Goal: Task Accomplishment & Management: Manage account settings

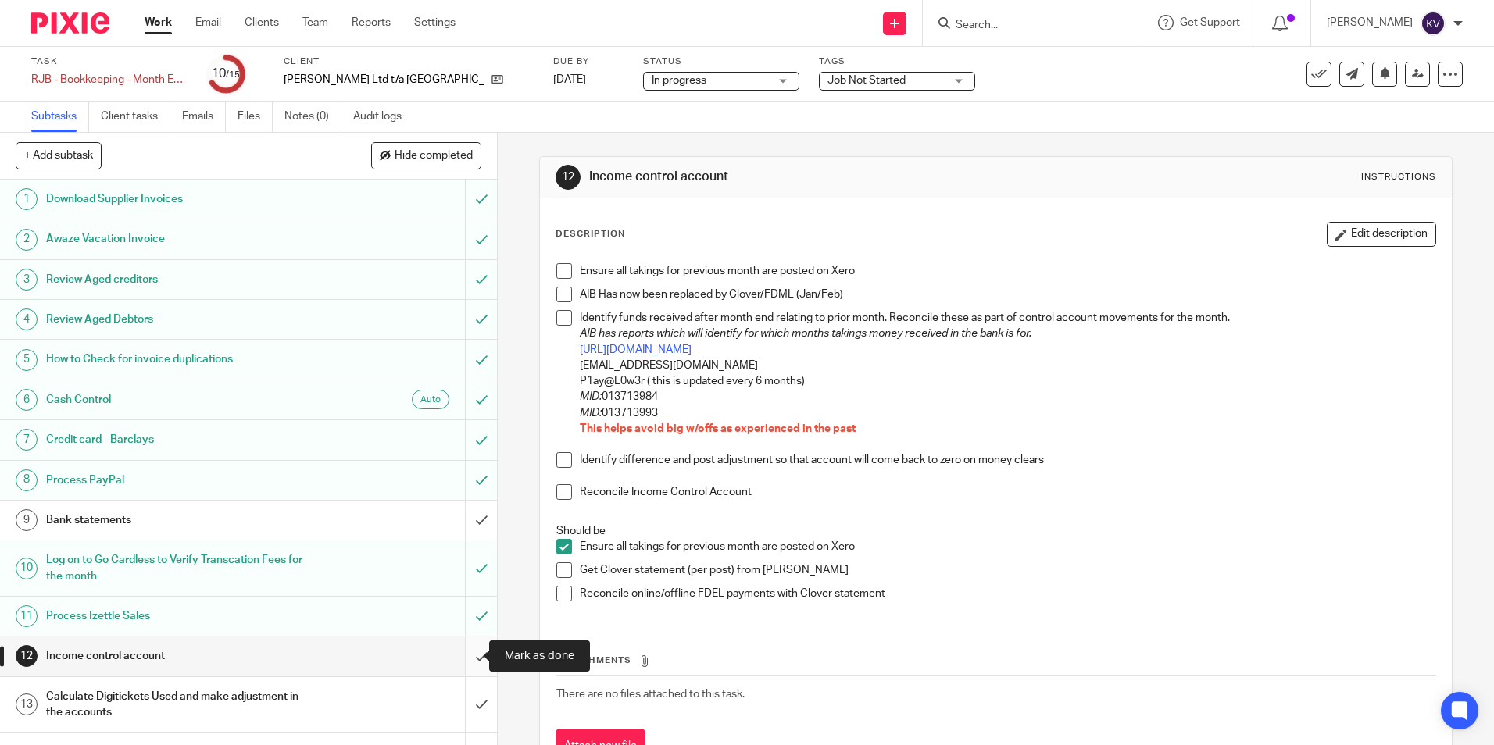
click at [472, 651] on input "submit" at bounding box center [248, 656] width 497 height 39
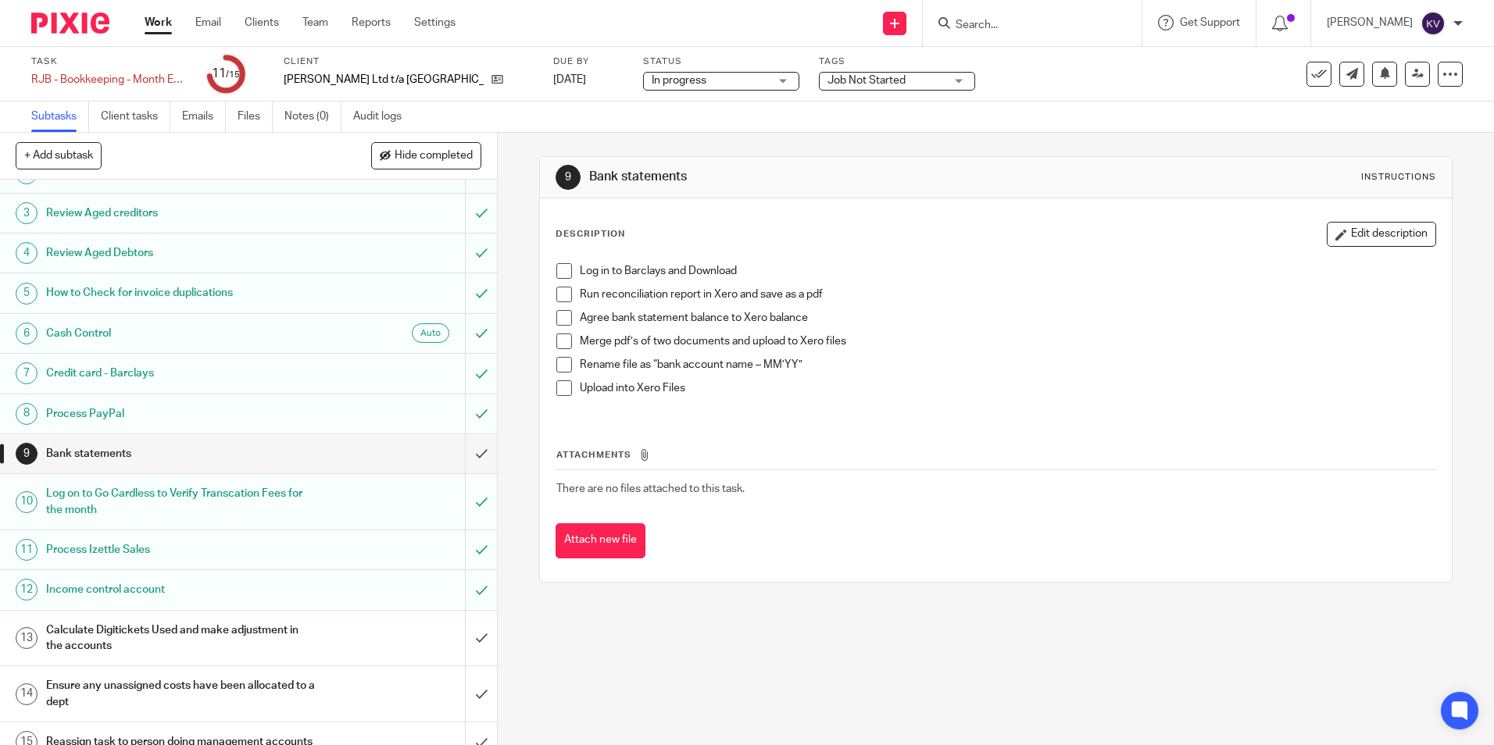
scroll to position [100, 0]
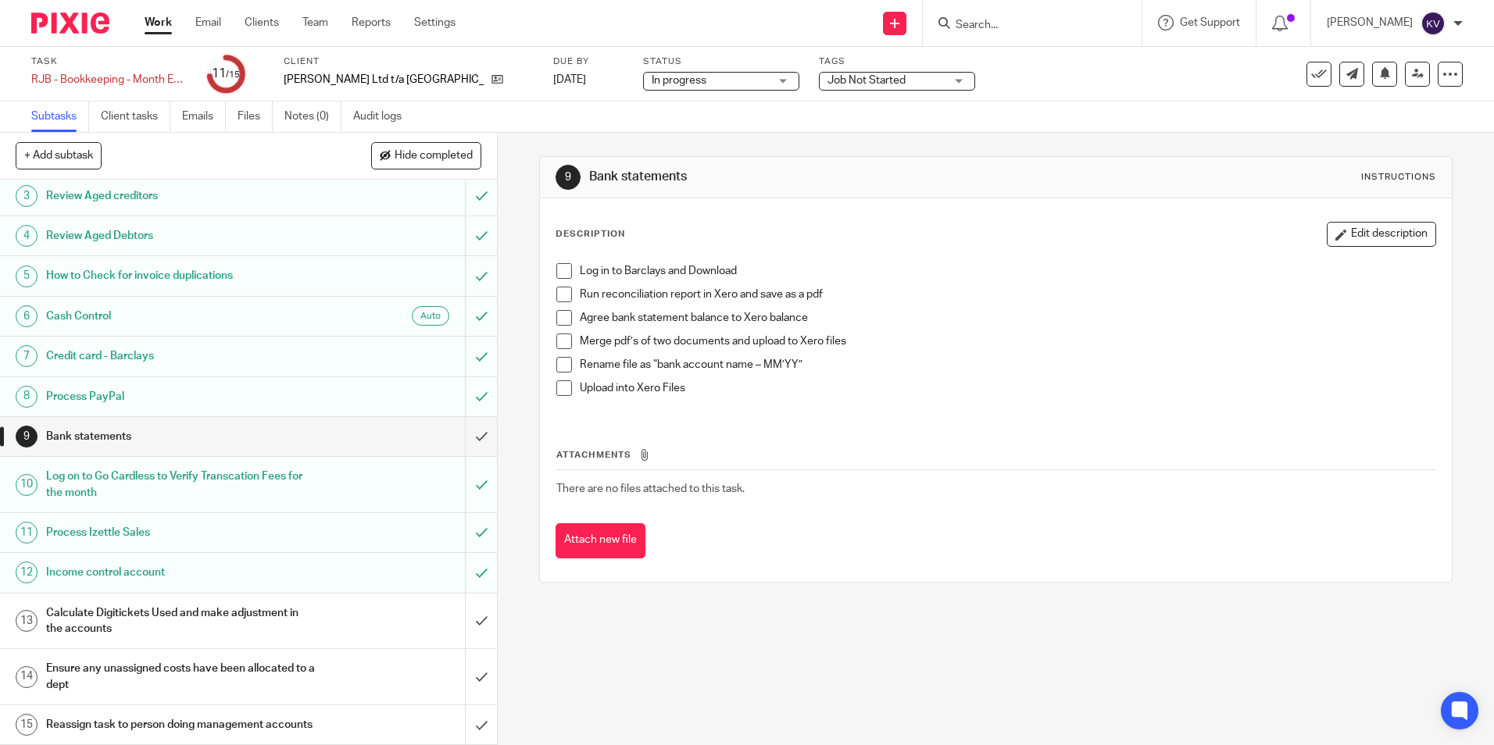
click at [181, 606] on h1 "Calculate Digitickets Used and make adjustment in the accounts" at bounding box center [180, 622] width 269 height 40
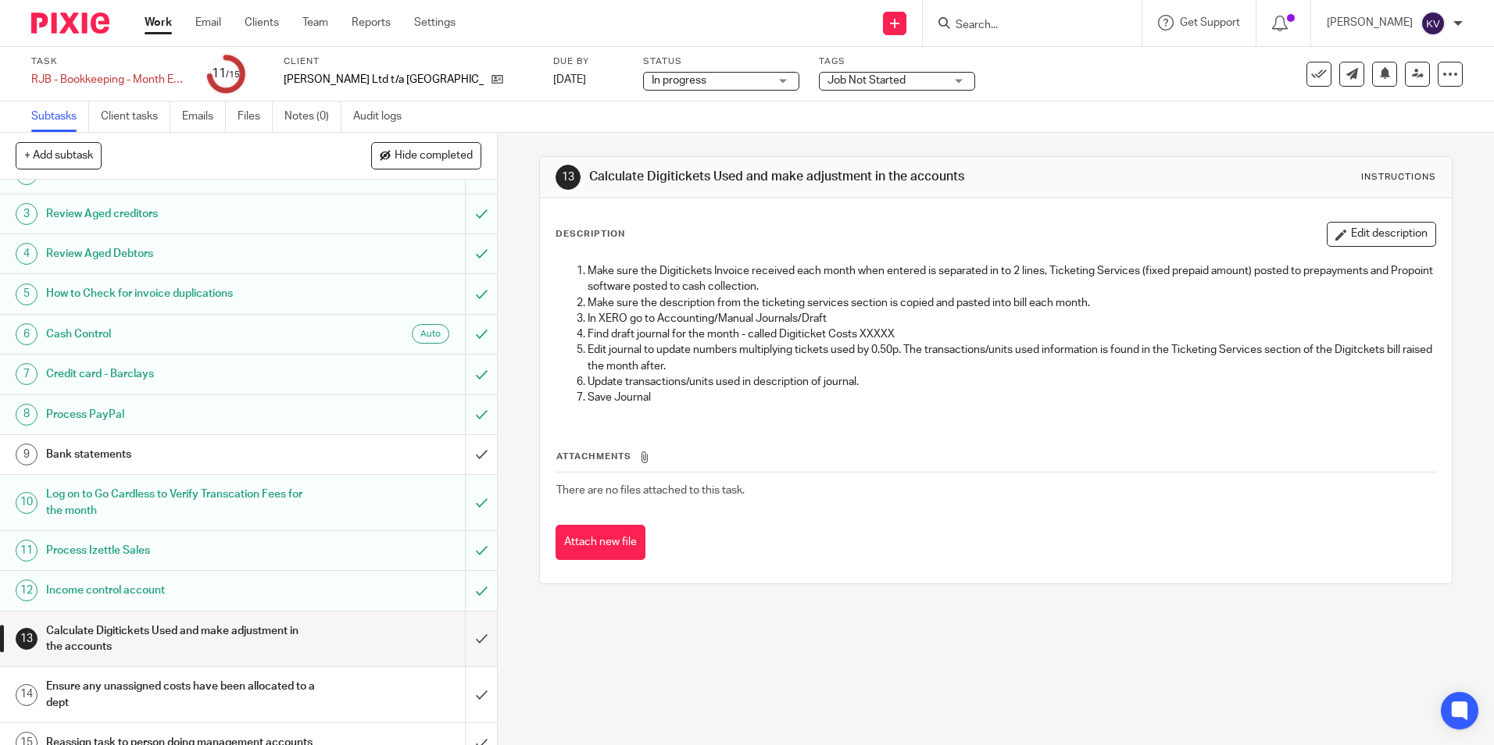
scroll to position [100, 0]
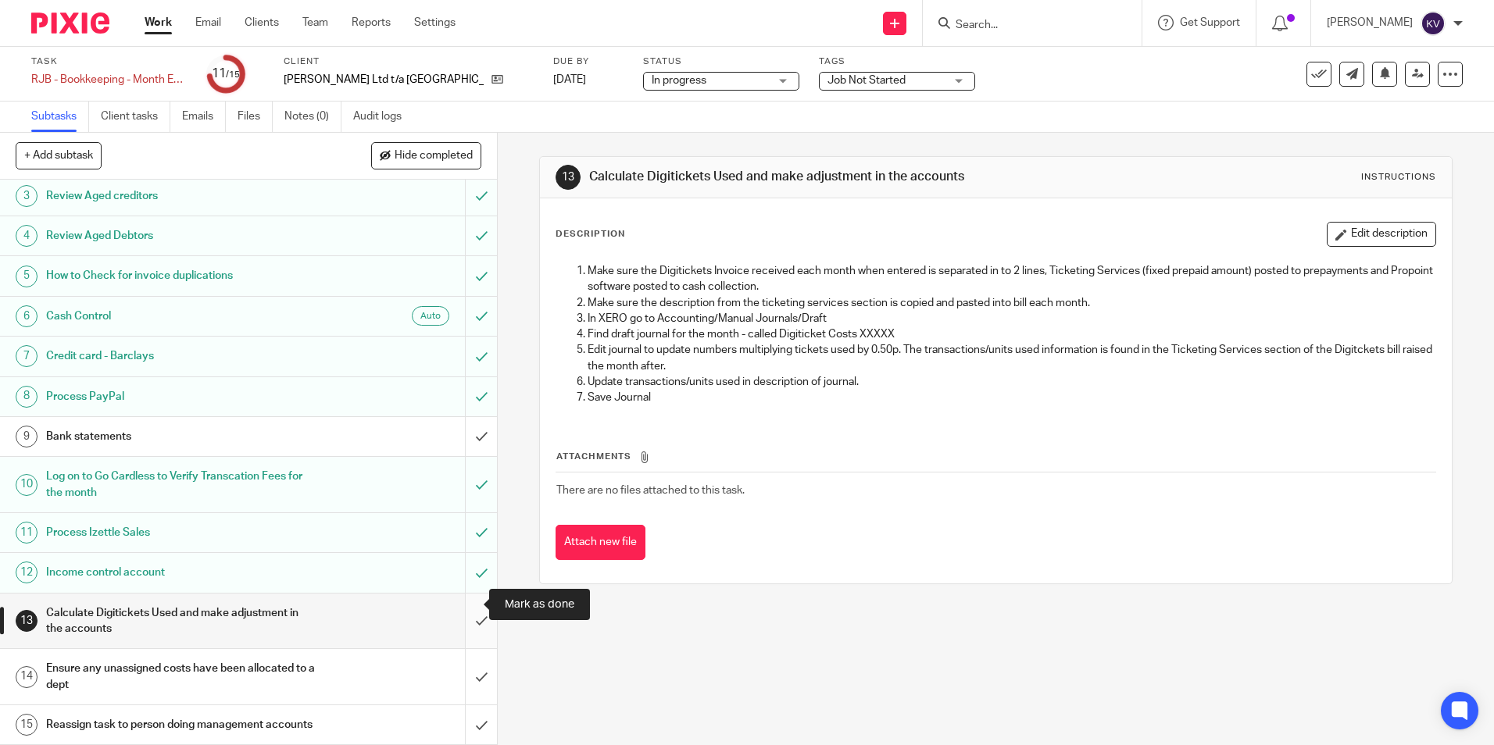
click at [466, 601] on input "submit" at bounding box center [248, 621] width 497 height 55
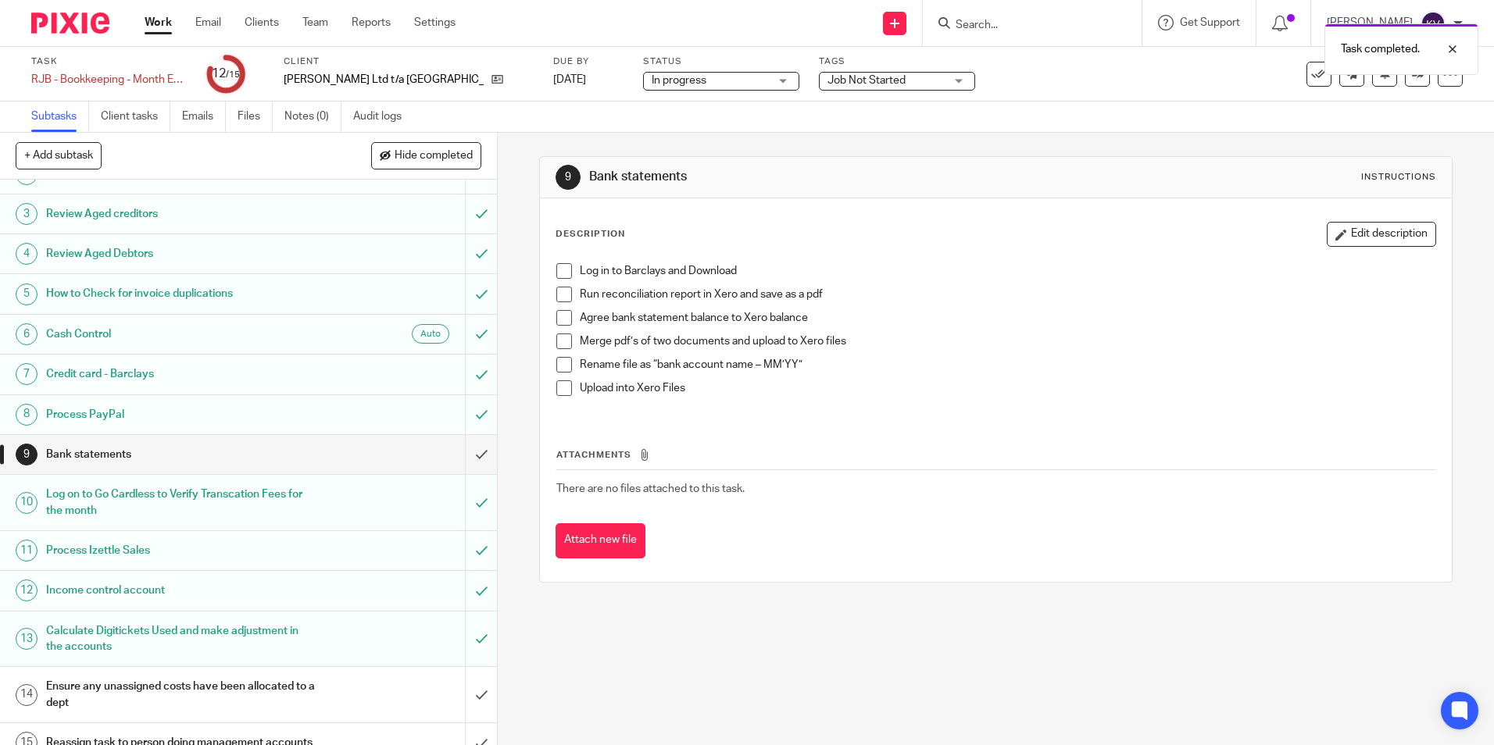
scroll to position [100, 0]
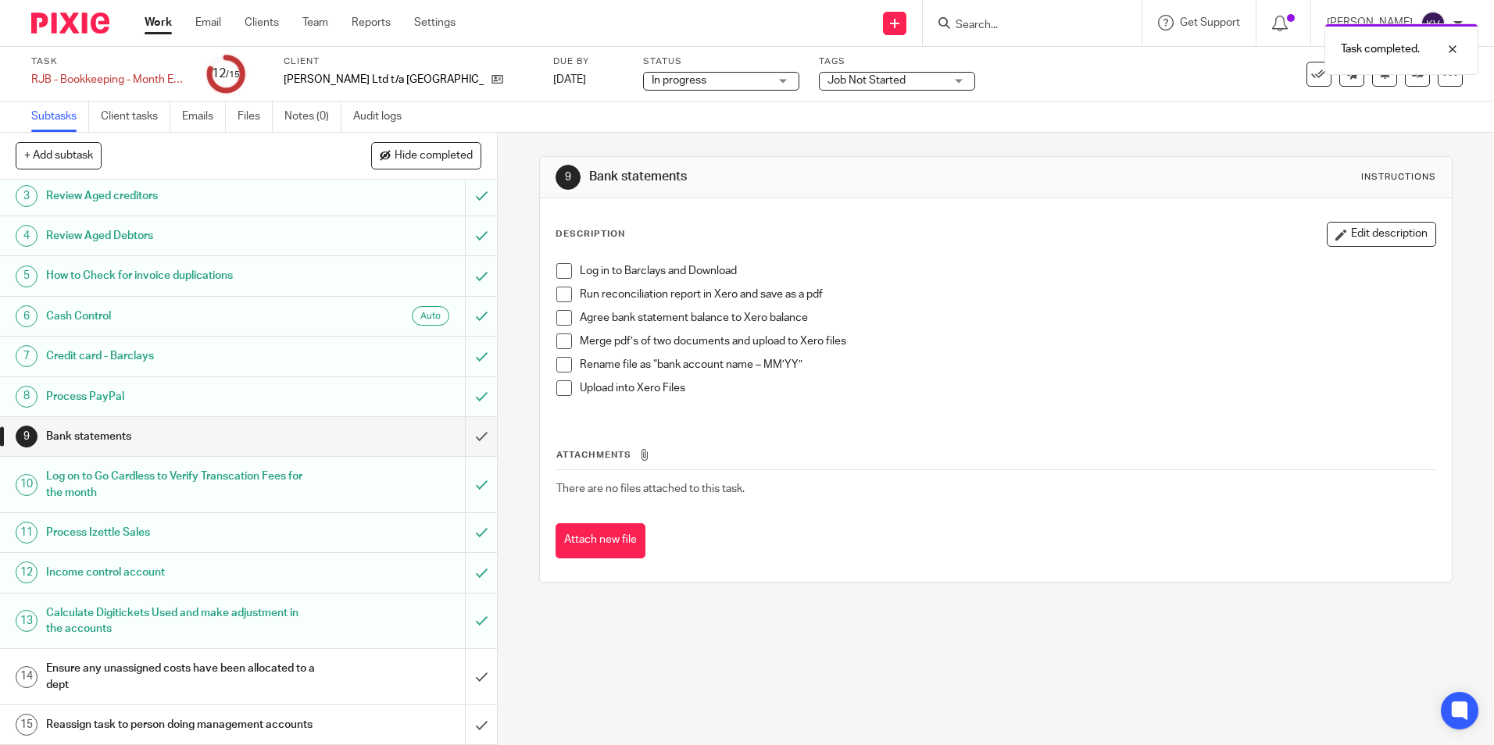
click at [147, 657] on h1 "Ensure any unassigned costs have been allocated to a dept" at bounding box center [180, 677] width 269 height 40
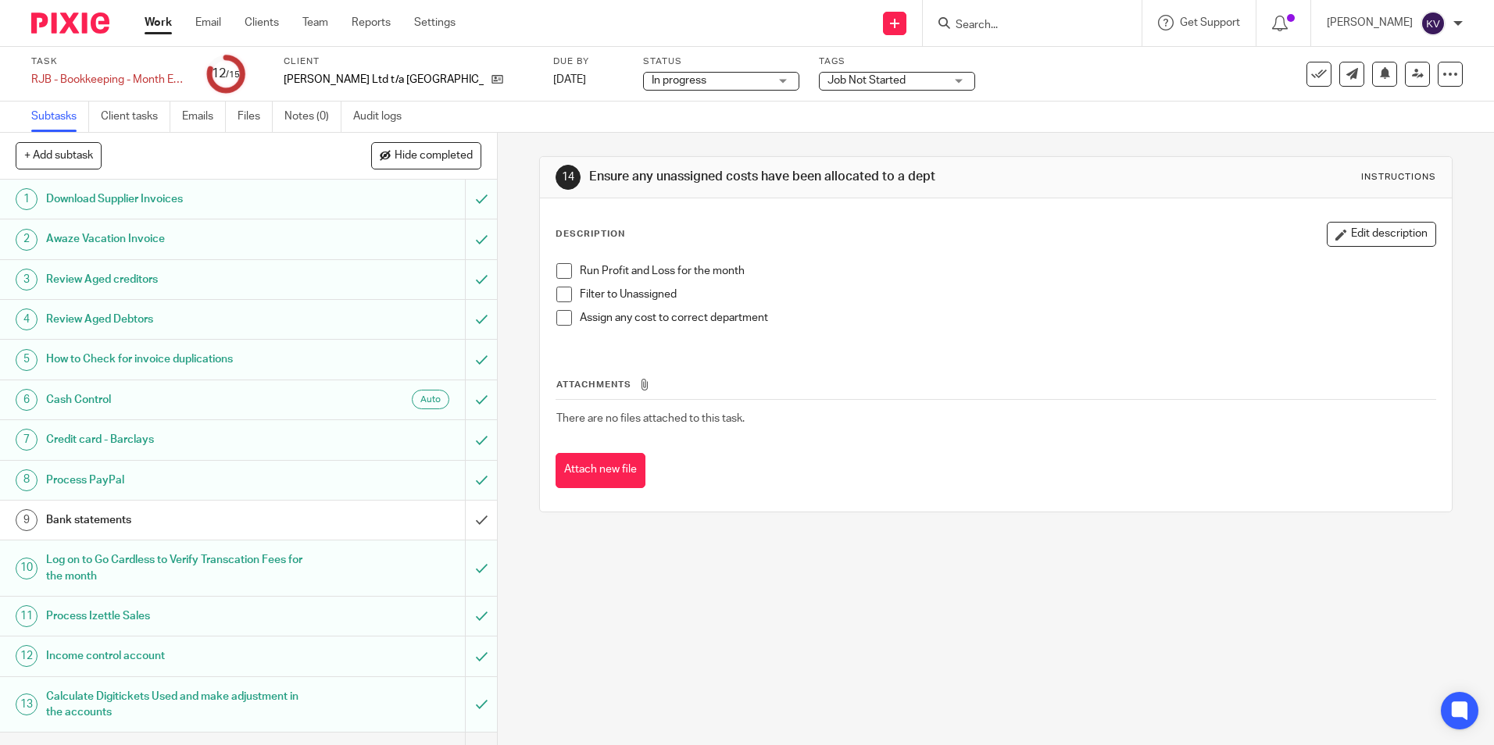
click at [827, 80] on span "Job Not Started" at bounding box center [866, 80] width 78 height 11
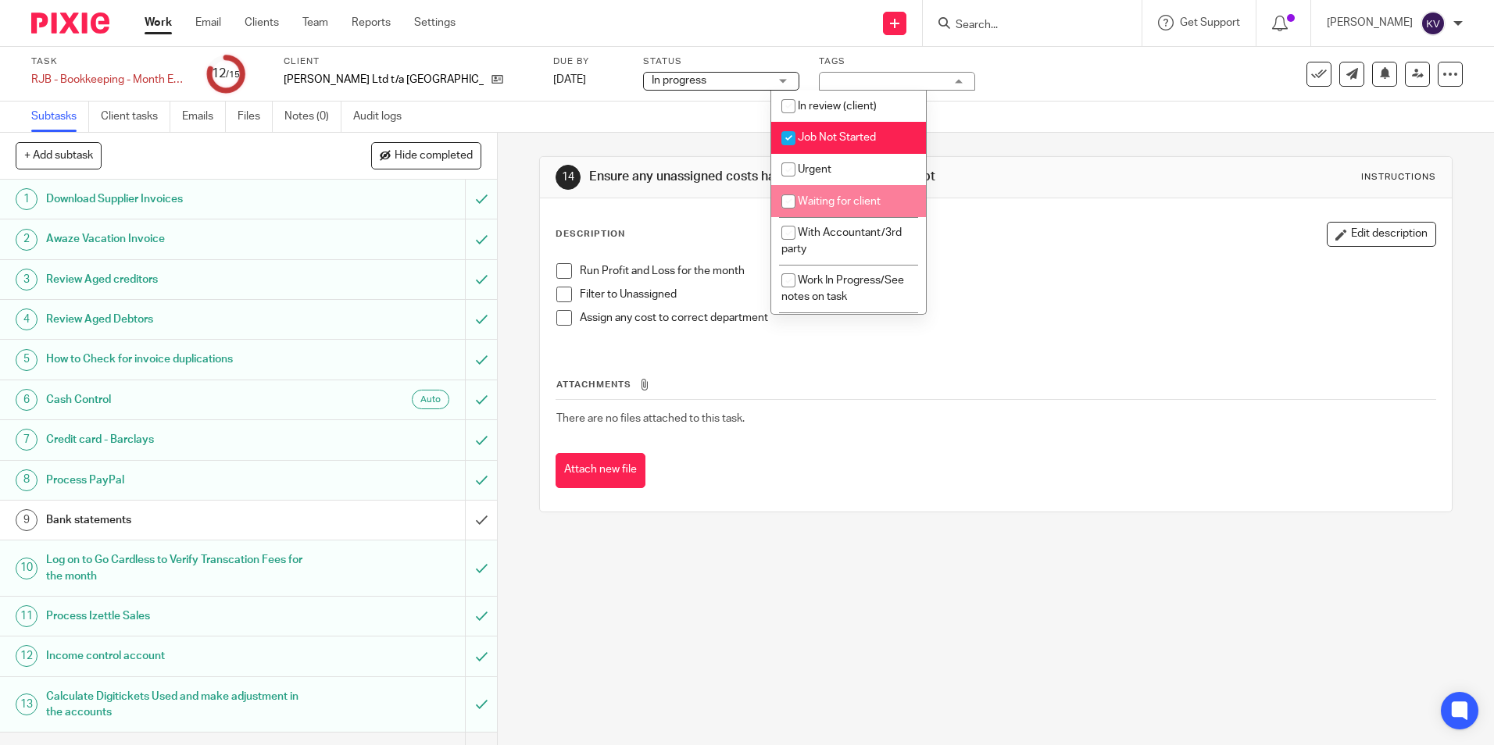
click at [791, 205] on input "checkbox" at bounding box center [788, 202] width 30 height 30
checkbox input "true"
click at [793, 135] on input "checkbox" at bounding box center [788, 138] width 30 height 30
checkbox input "false"
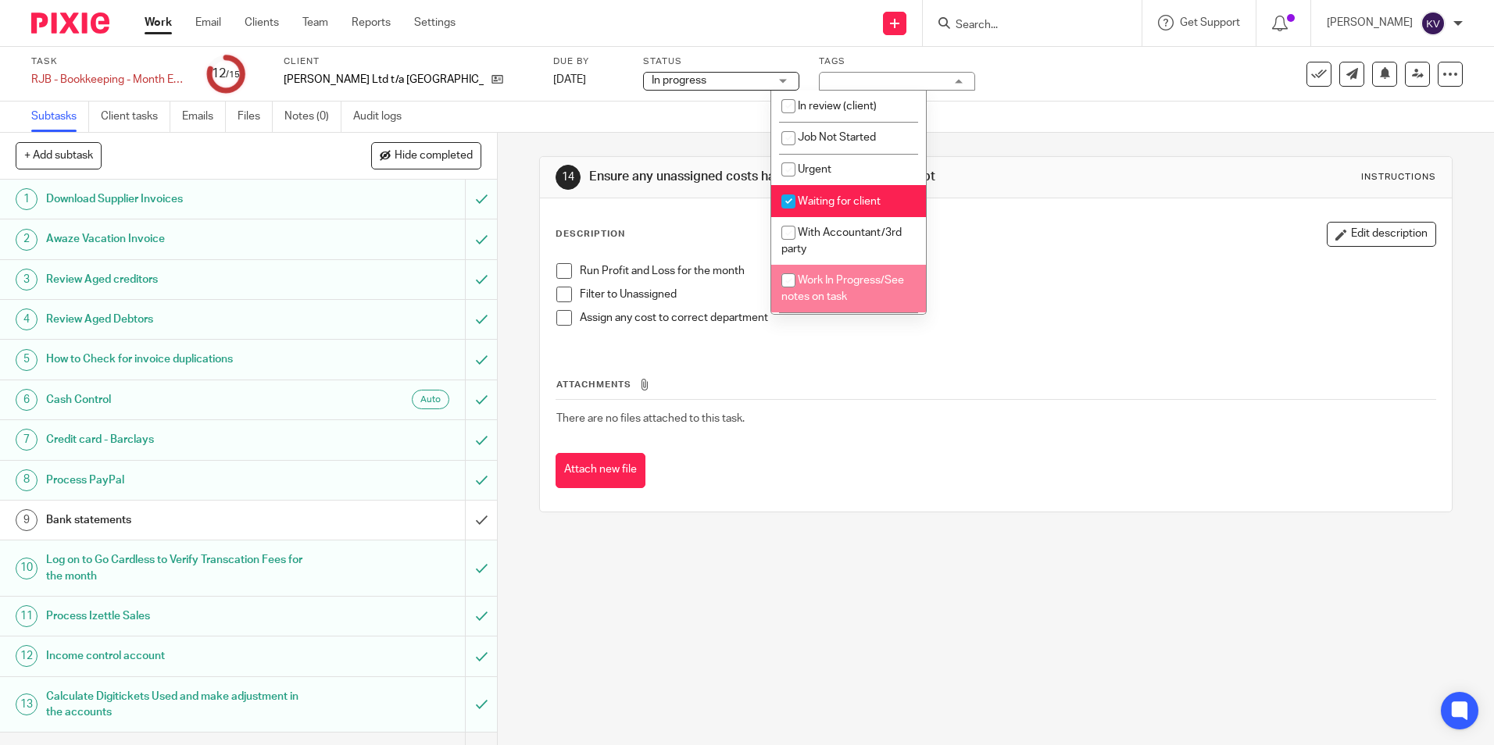
click at [683, 567] on div "14 Ensure any unassigned costs have been allocated to a dept Instructions Descr…" at bounding box center [996, 439] width 996 height 613
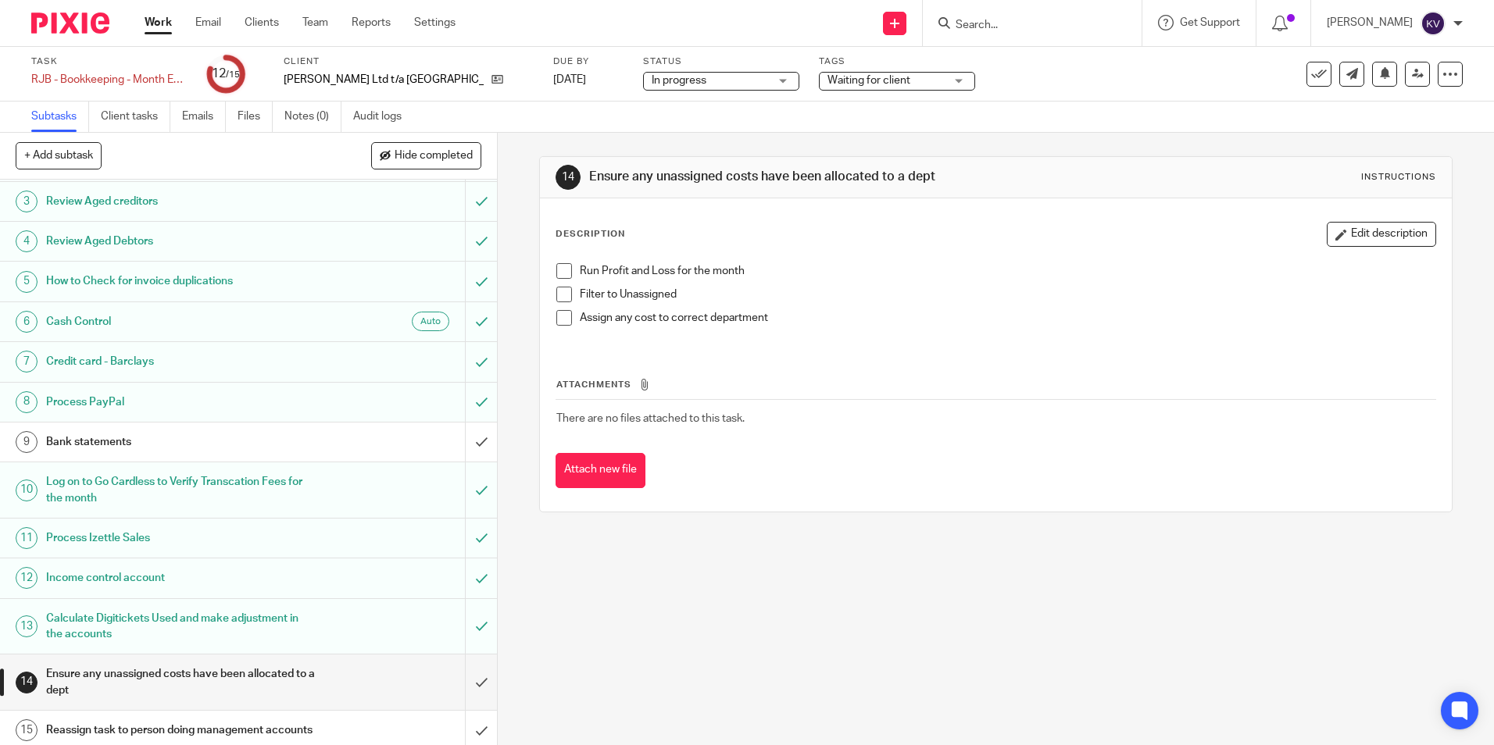
scroll to position [100, 0]
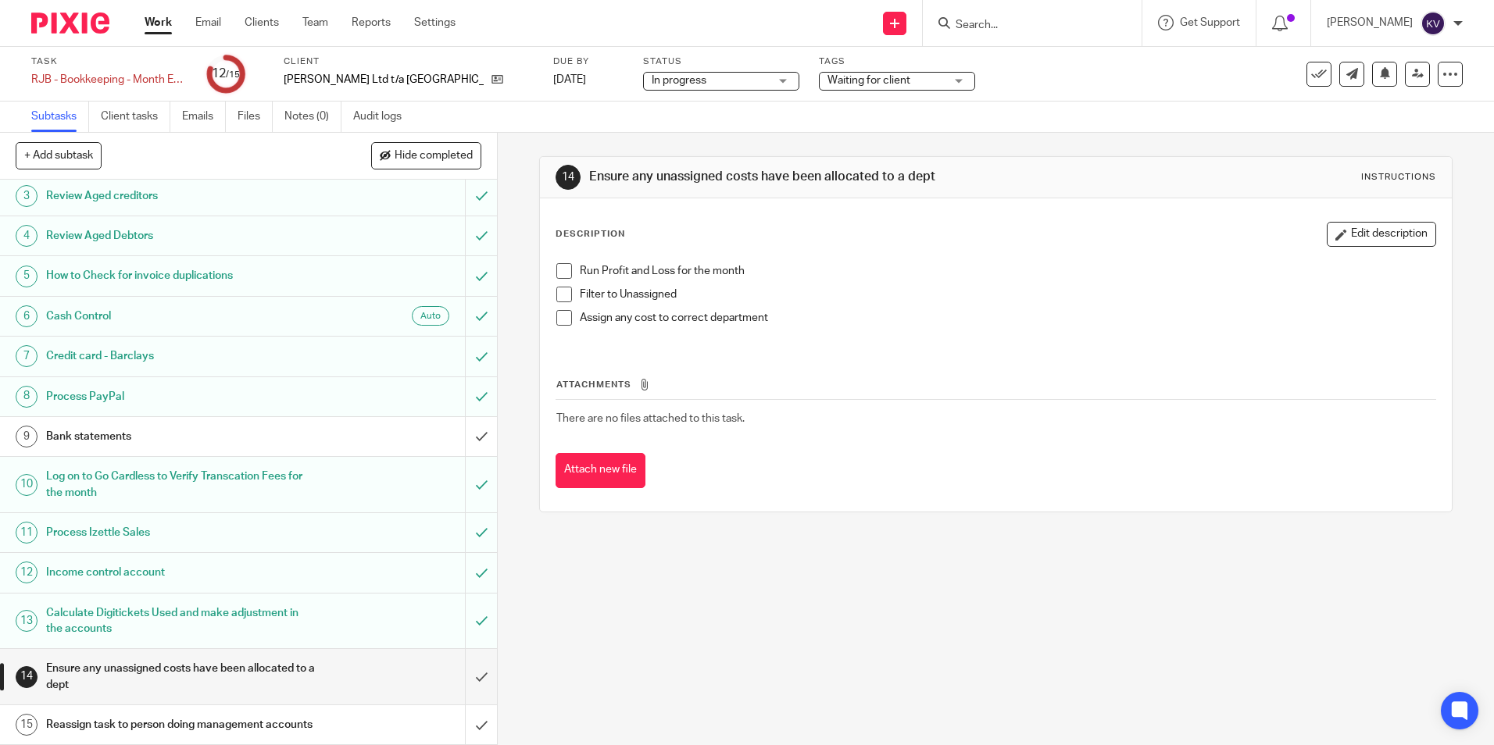
click at [160, 23] on link "Work" at bounding box center [158, 23] width 27 height 16
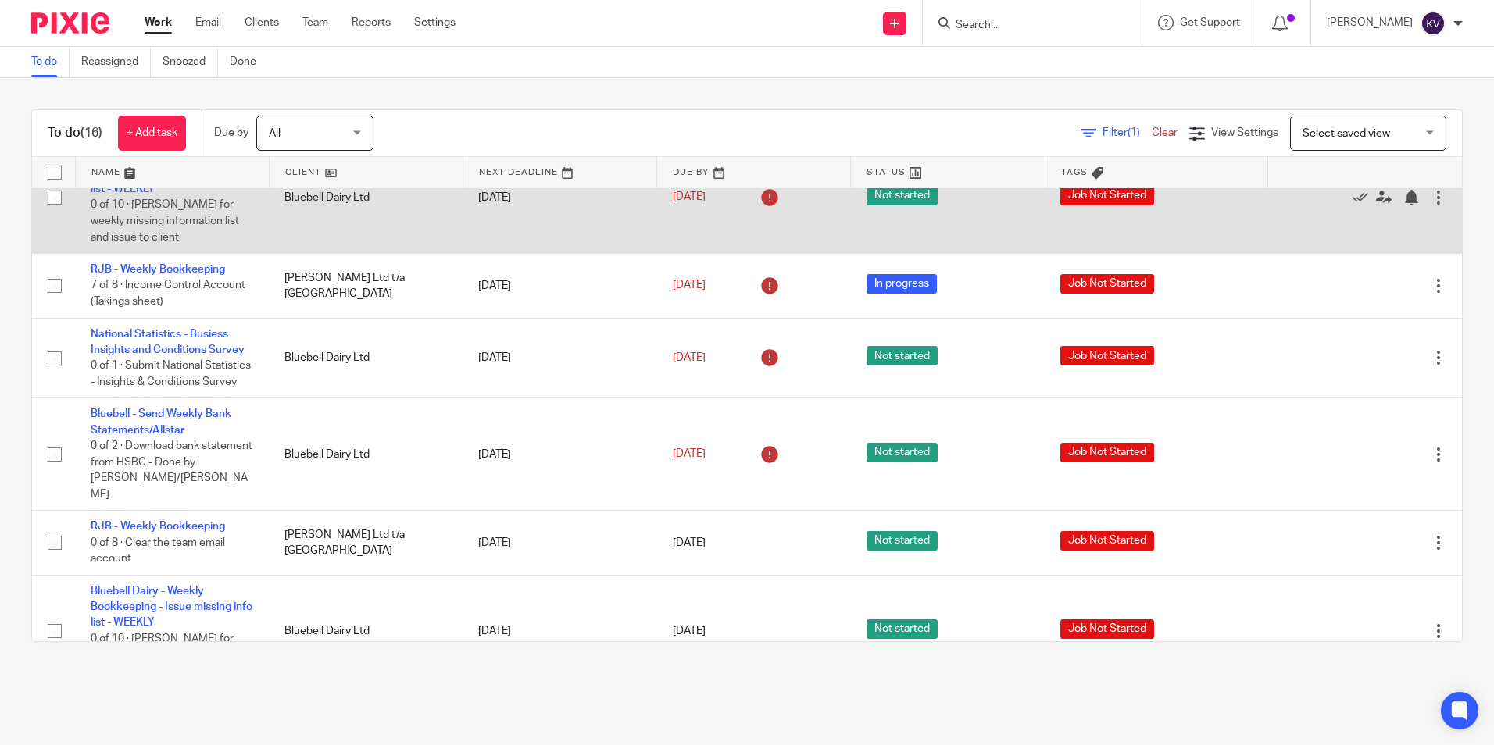
scroll to position [313, 0]
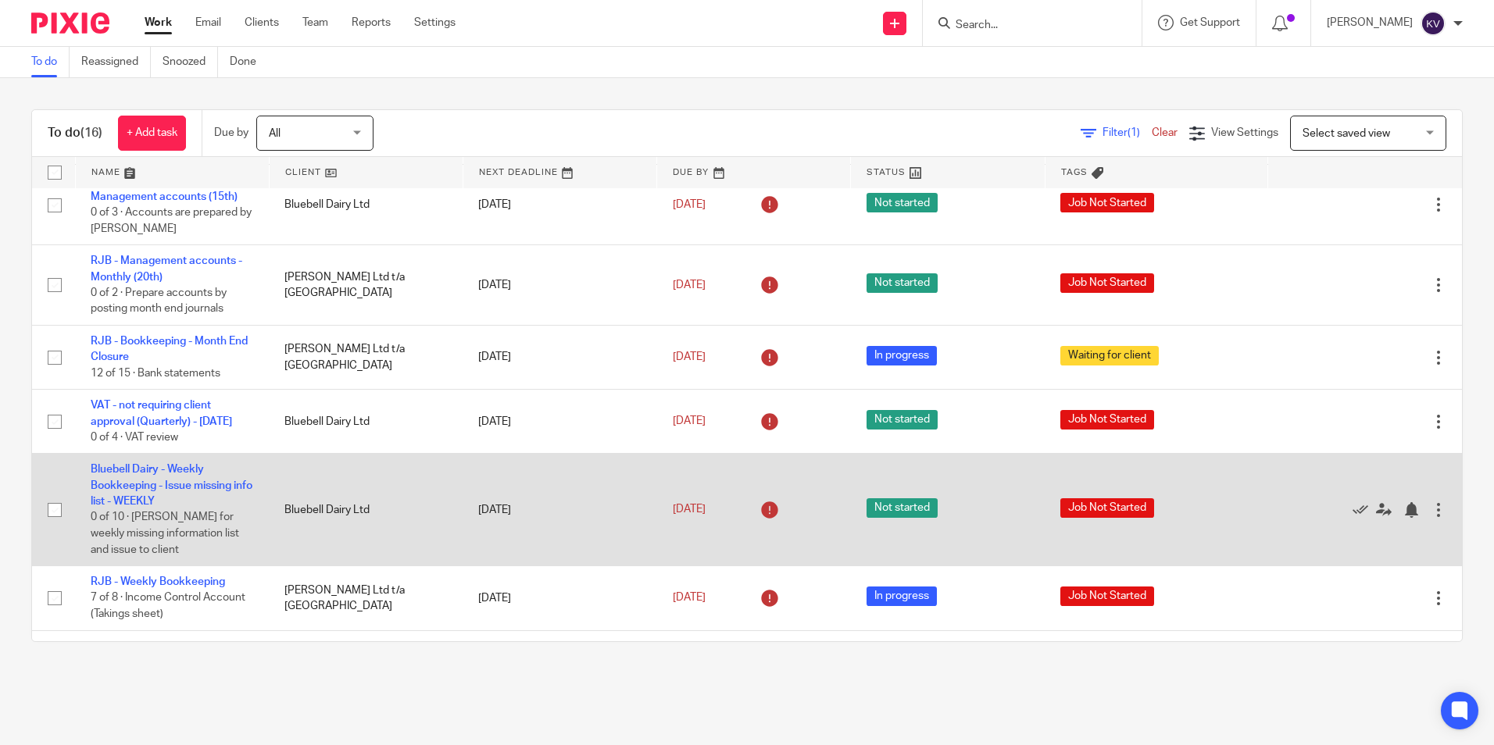
click at [309, 501] on td "Bluebell Dairy Ltd" at bounding box center [366, 510] width 194 height 113
click at [178, 502] on link "Bluebell Dairy - Weekly Bookkeeping - Issue missing info list - WEEKLY" at bounding box center [172, 485] width 162 height 43
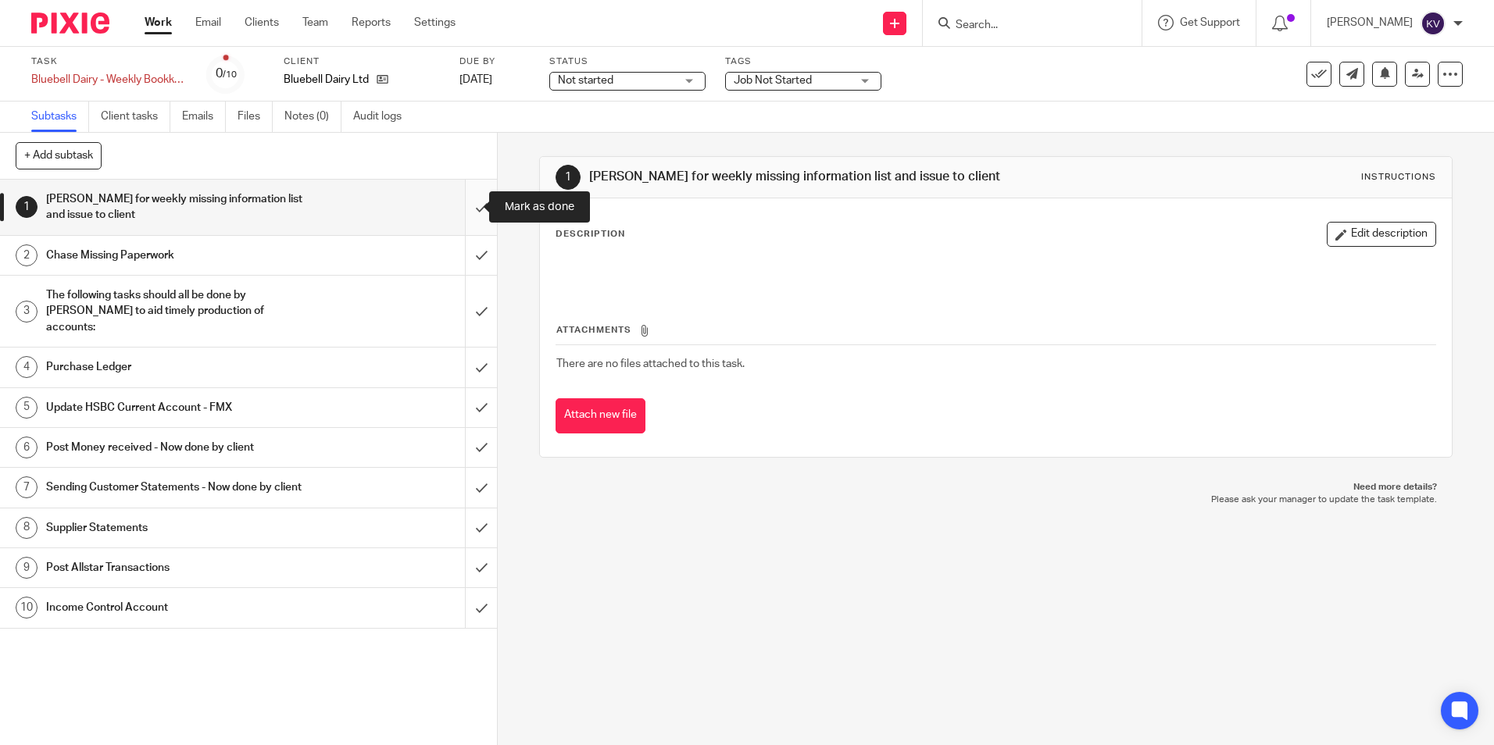
click at [467, 203] on input "submit" at bounding box center [248, 207] width 497 height 55
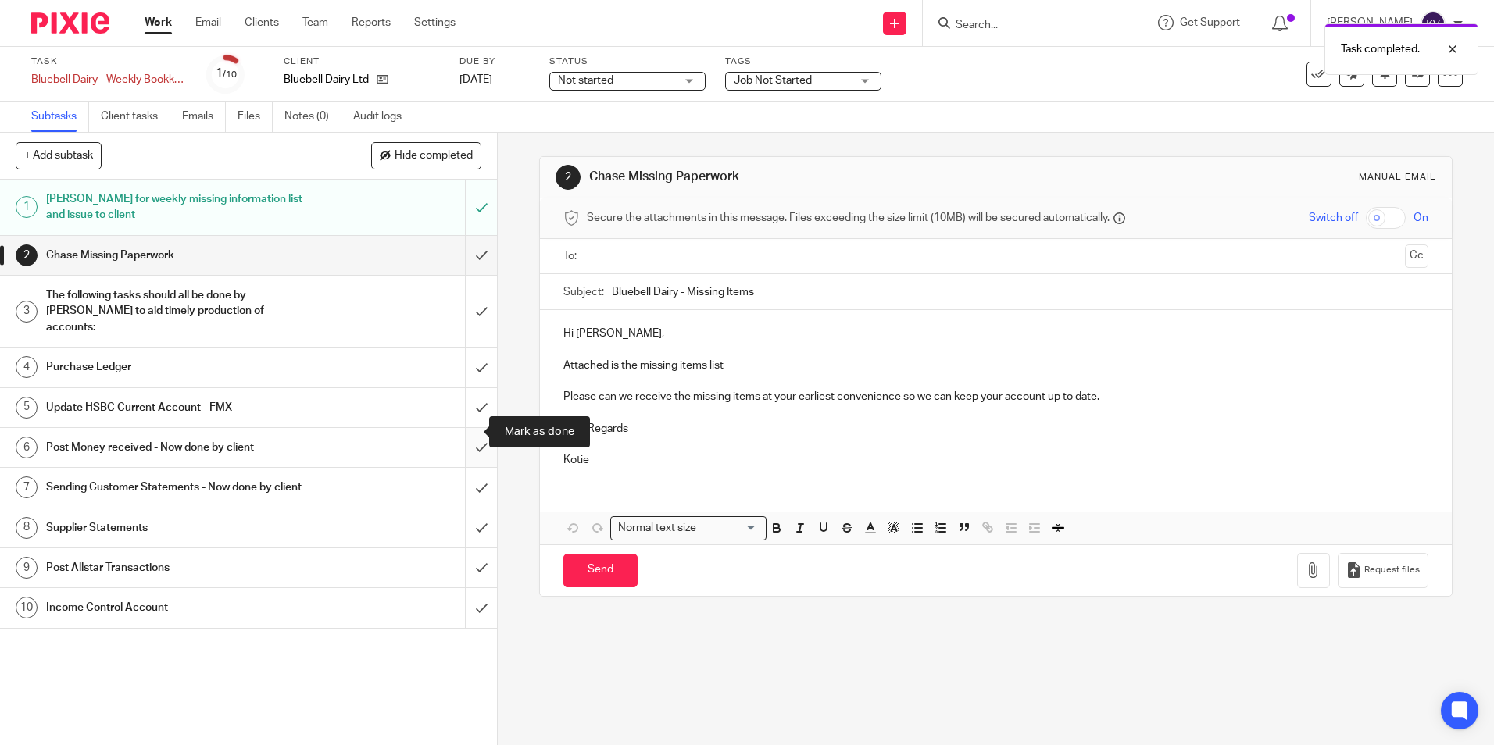
click at [463, 430] on input "submit" at bounding box center [248, 447] width 497 height 39
click at [463, 477] on input "submit" at bounding box center [248, 487] width 497 height 39
click at [470, 521] on input "submit" at bounding box center [248, 528] width 497 height 39
click at [463, 569] on input "submit" at bounding box center [248, 567] width 497 height 39
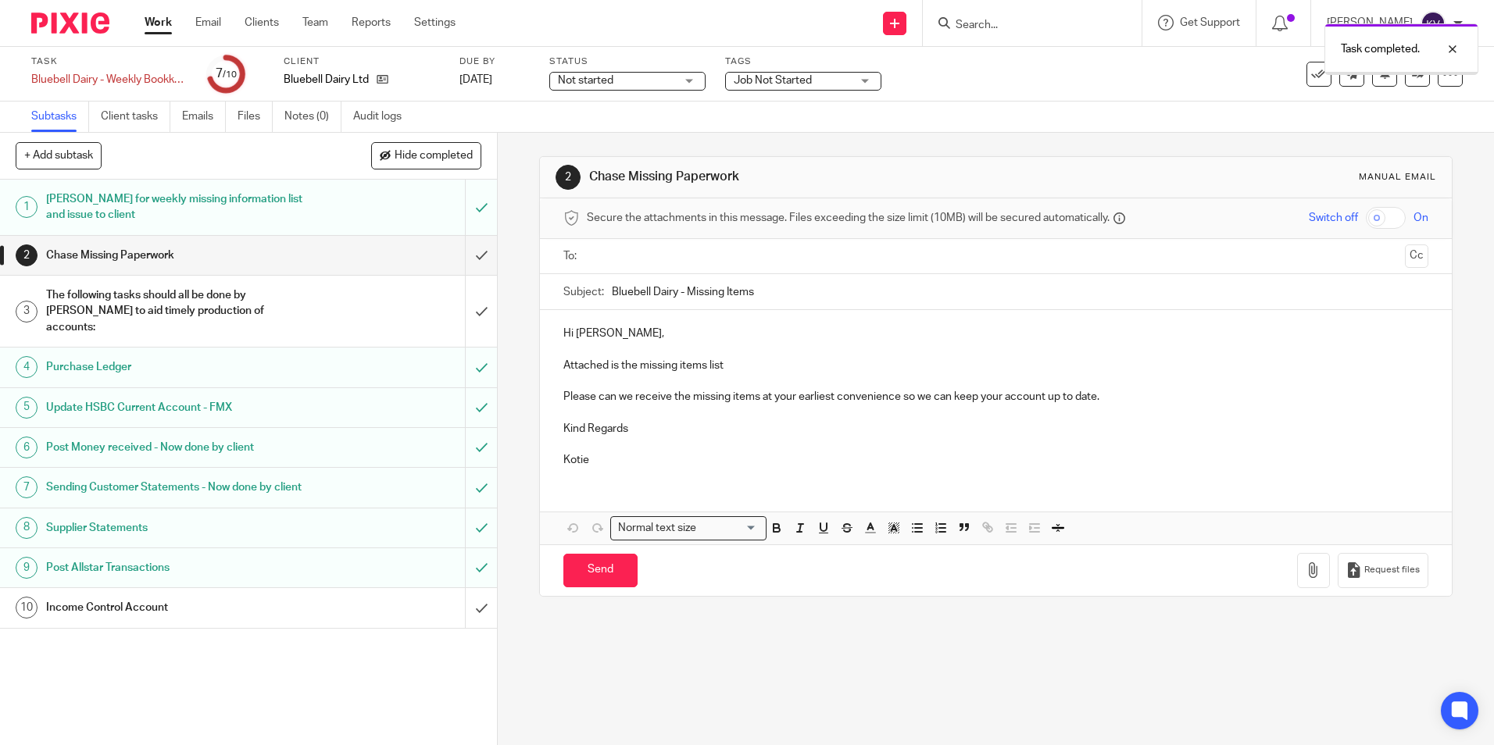
click at [462, 254] on input "submit" at bounding box center [248, 255] width 497 height 39
click at [466, 296] on input "submit" at bounding box center [248, 311] width 497 height 71
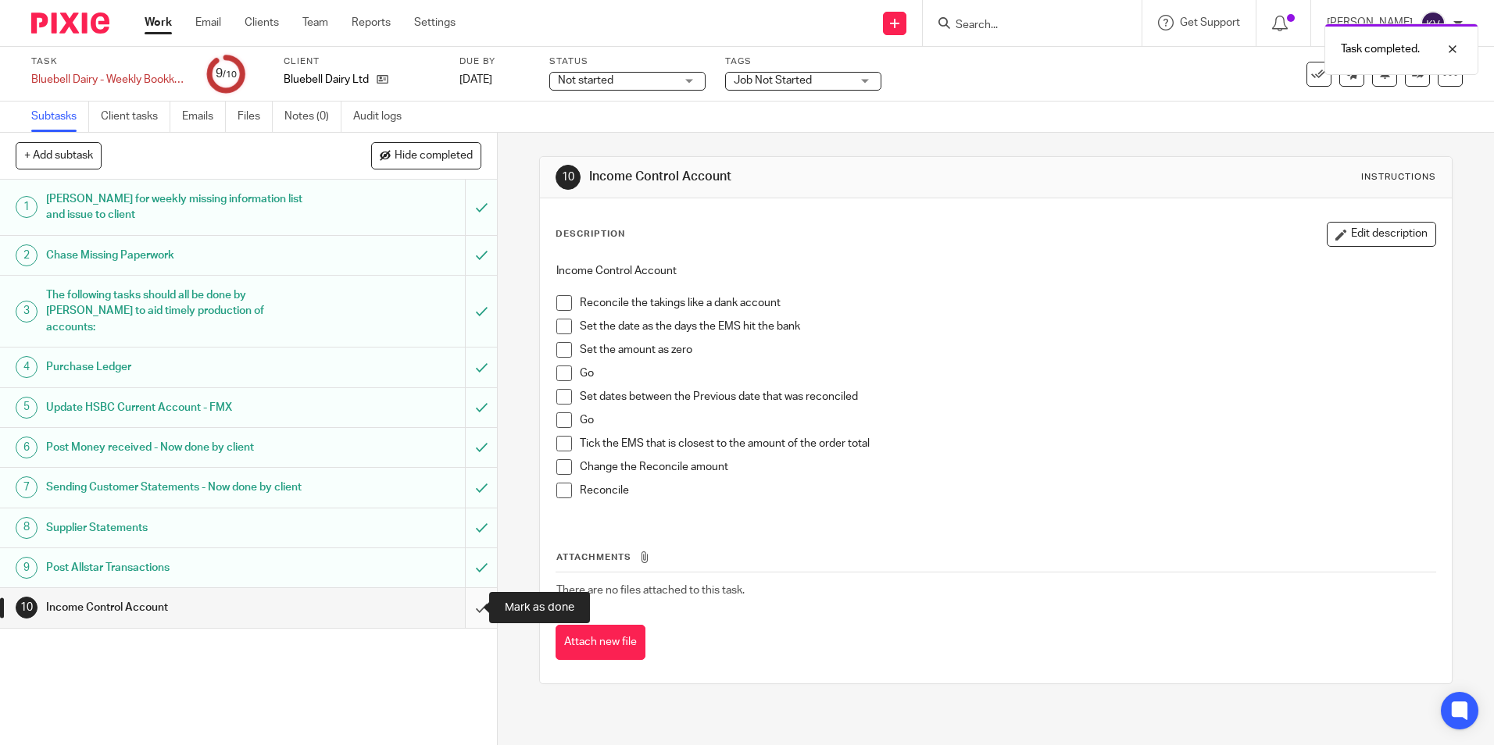
click at [468, 604] on input "submit" at bounding box center [248, 607] width 497 height 39
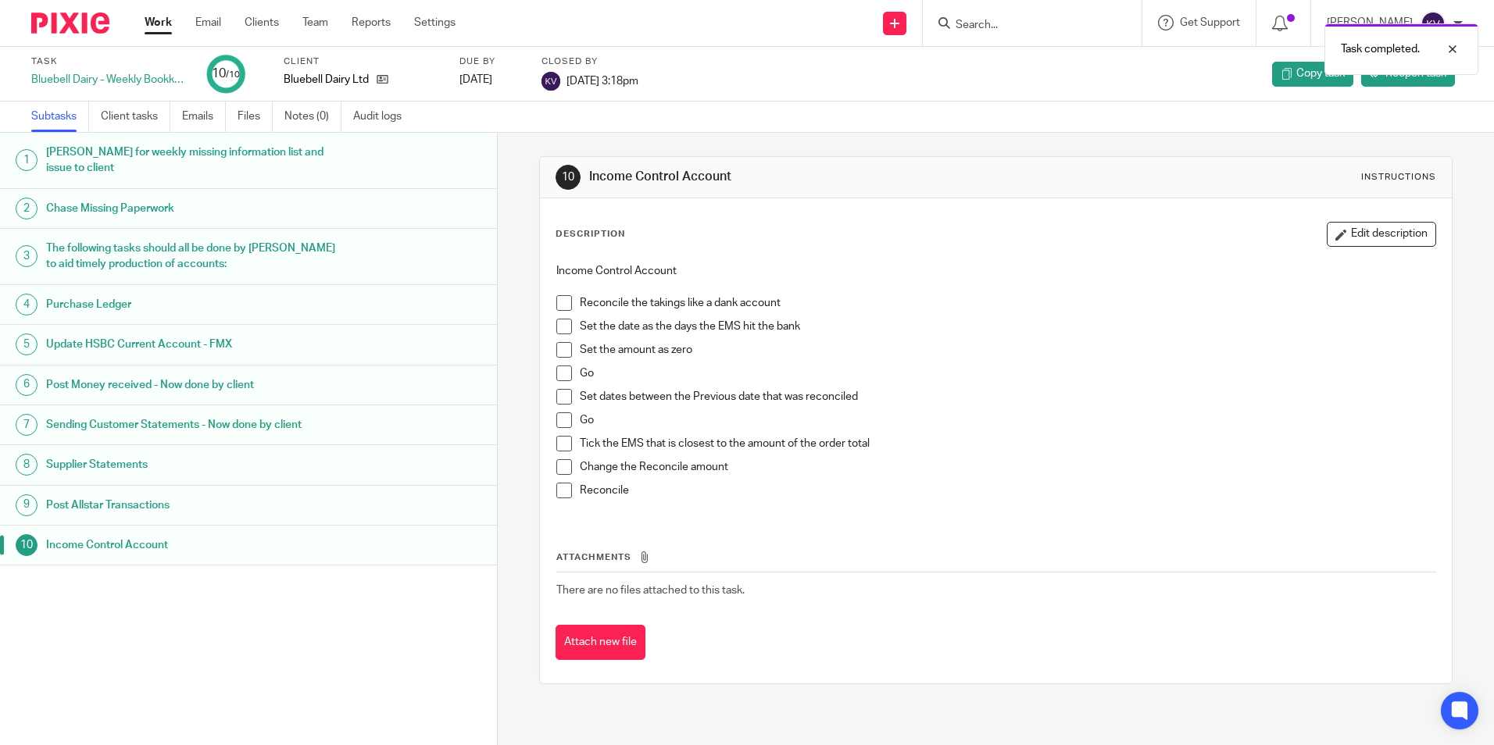
click at [157, 22] on link "Work" at bounding box center [158, 23] width 27 height 16
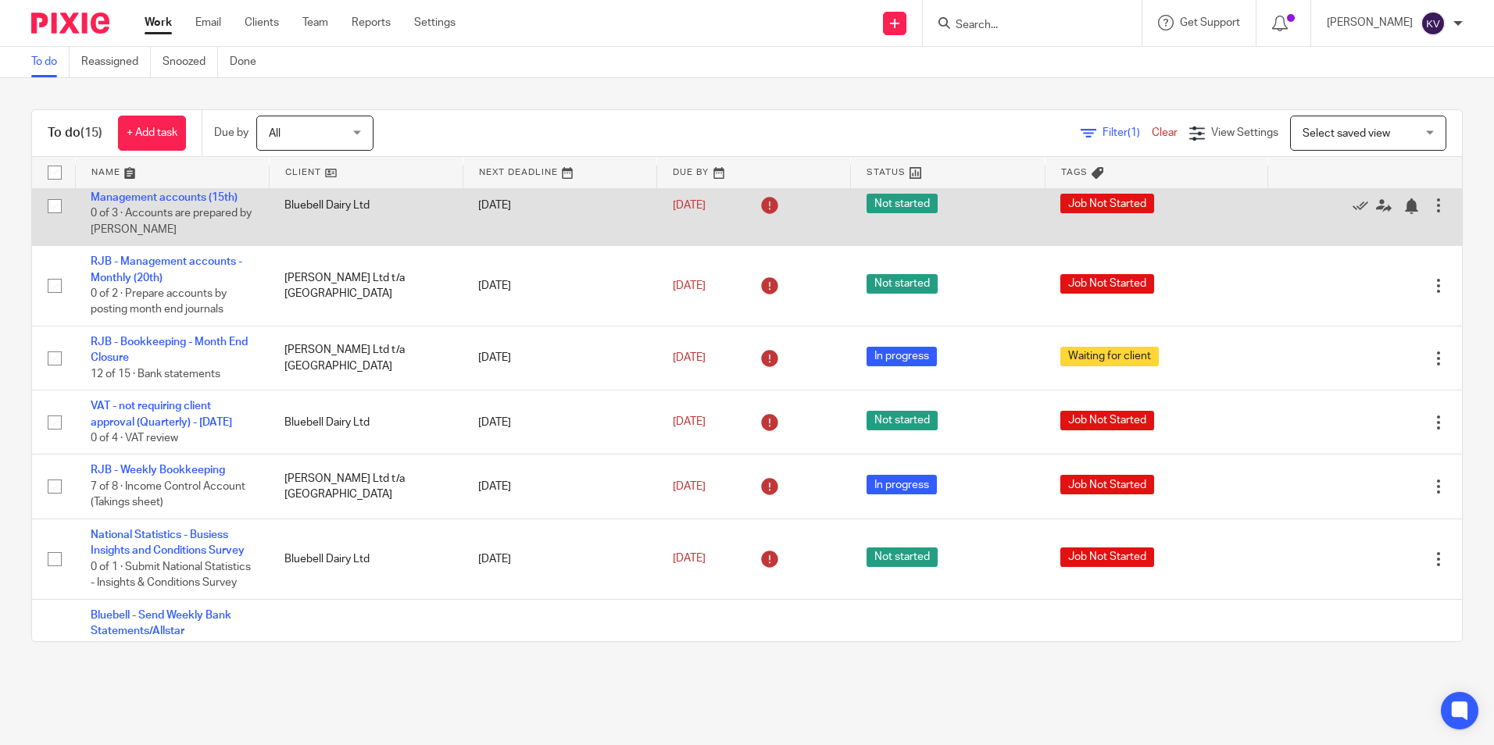
scroll to position [313, 0]
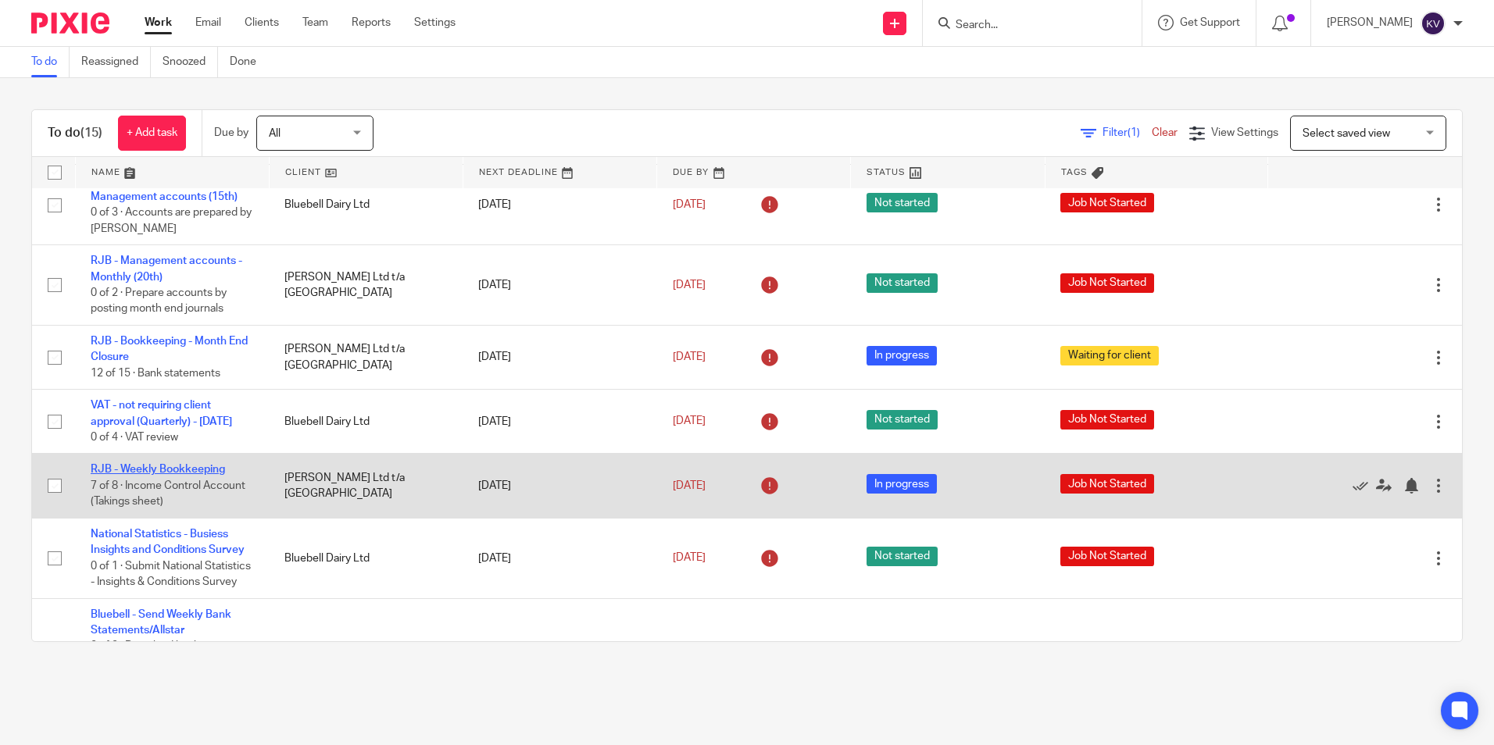
click at [156, 475] on link "RJB - Weekly Bookkeeping" at bounding box center [158, 469] width 134 height 11
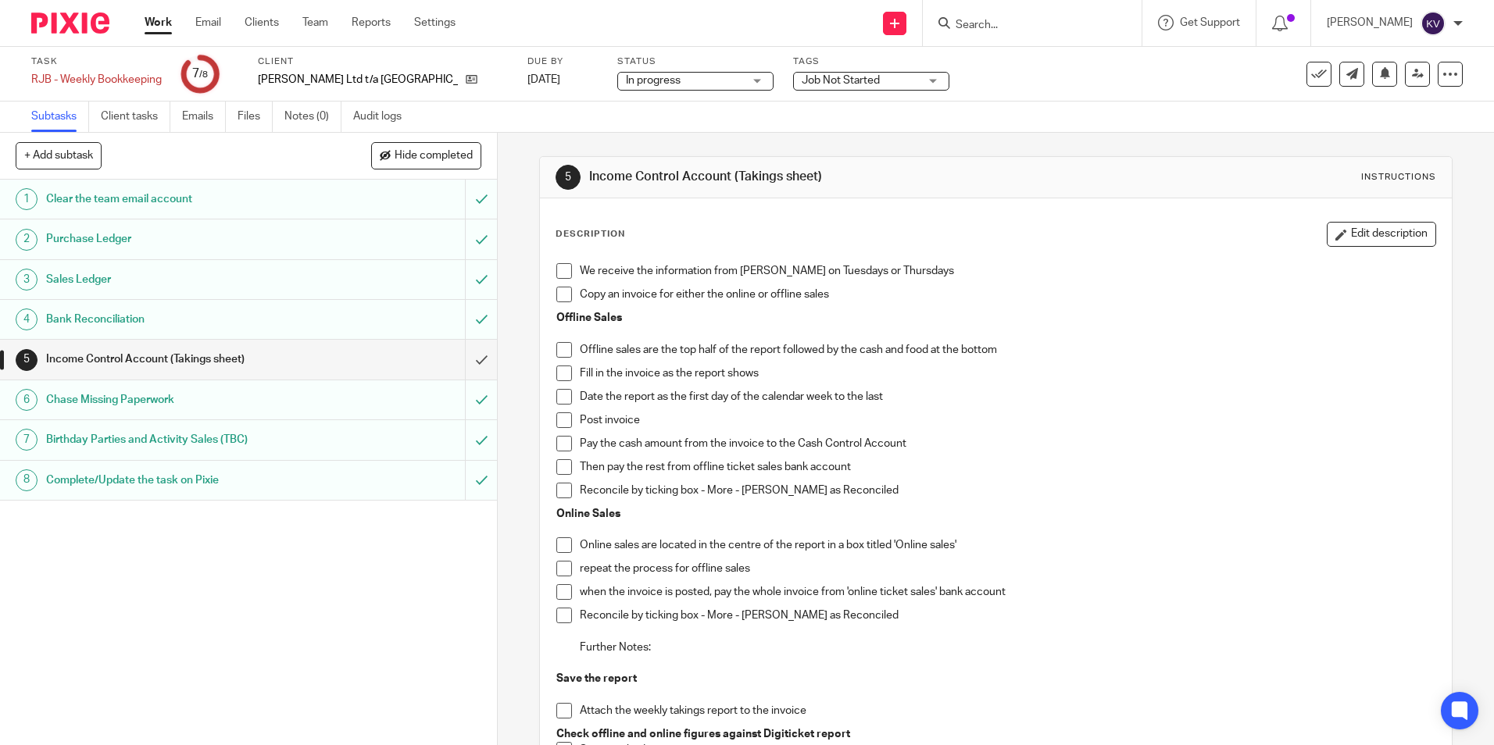
click at [151, 22] on link "Work" at bounding box center [158, 23] width 27 height 16
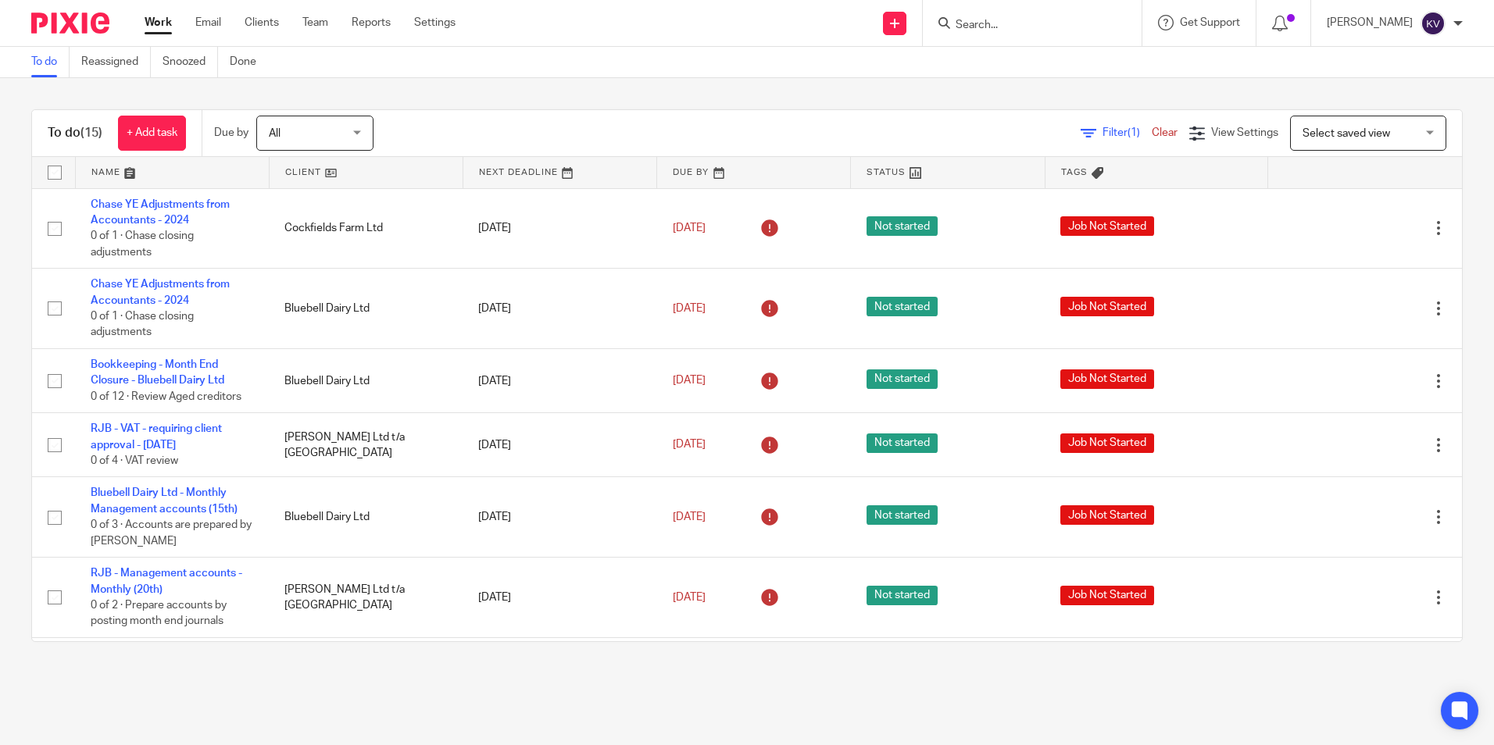
scroll to position [313, 0]
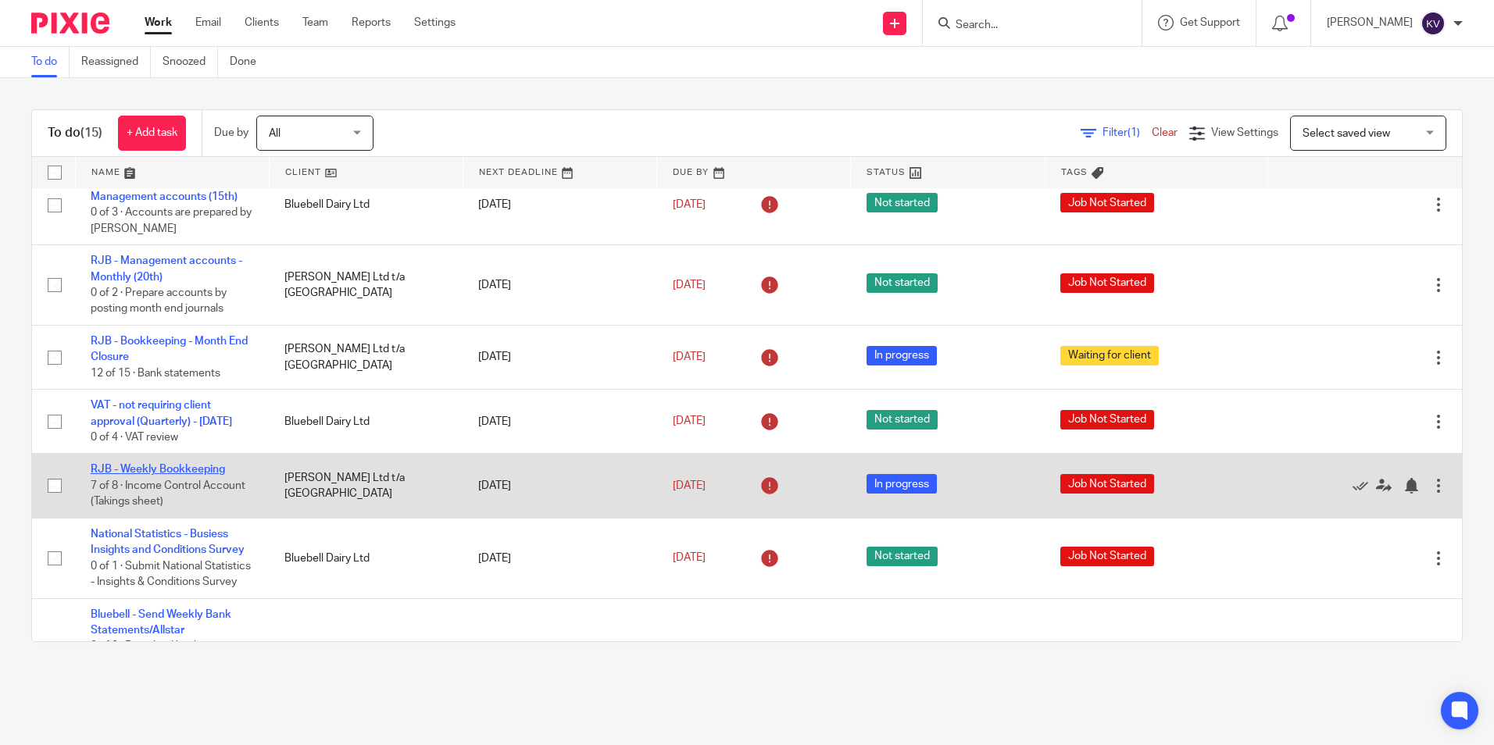
click at [158, 475] on link "RJB - Weekly Bookkeeping" at bounding box center [158, 469] width 134 height 11
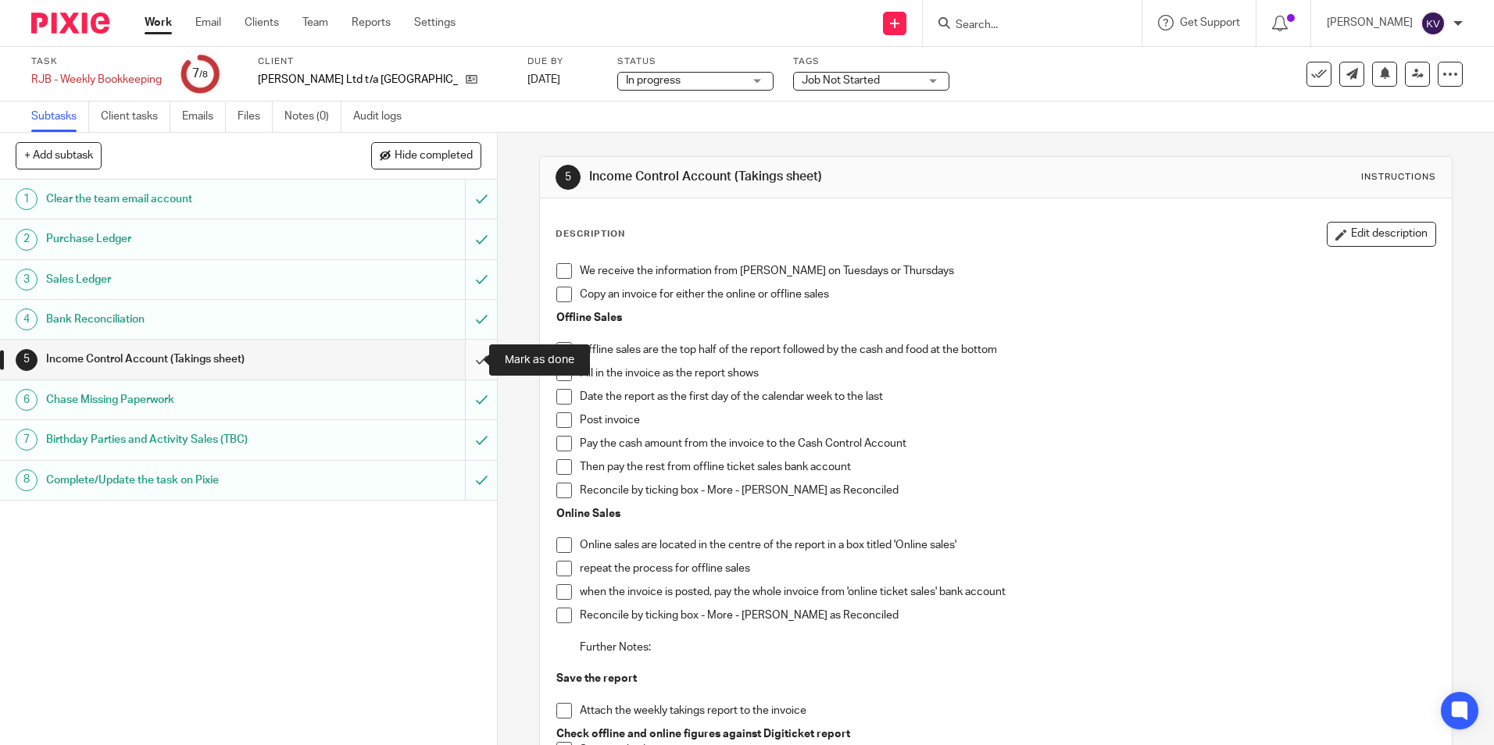
click at [466, 359] on input "submit" at bounding box center [248, 359] width 497 height 39
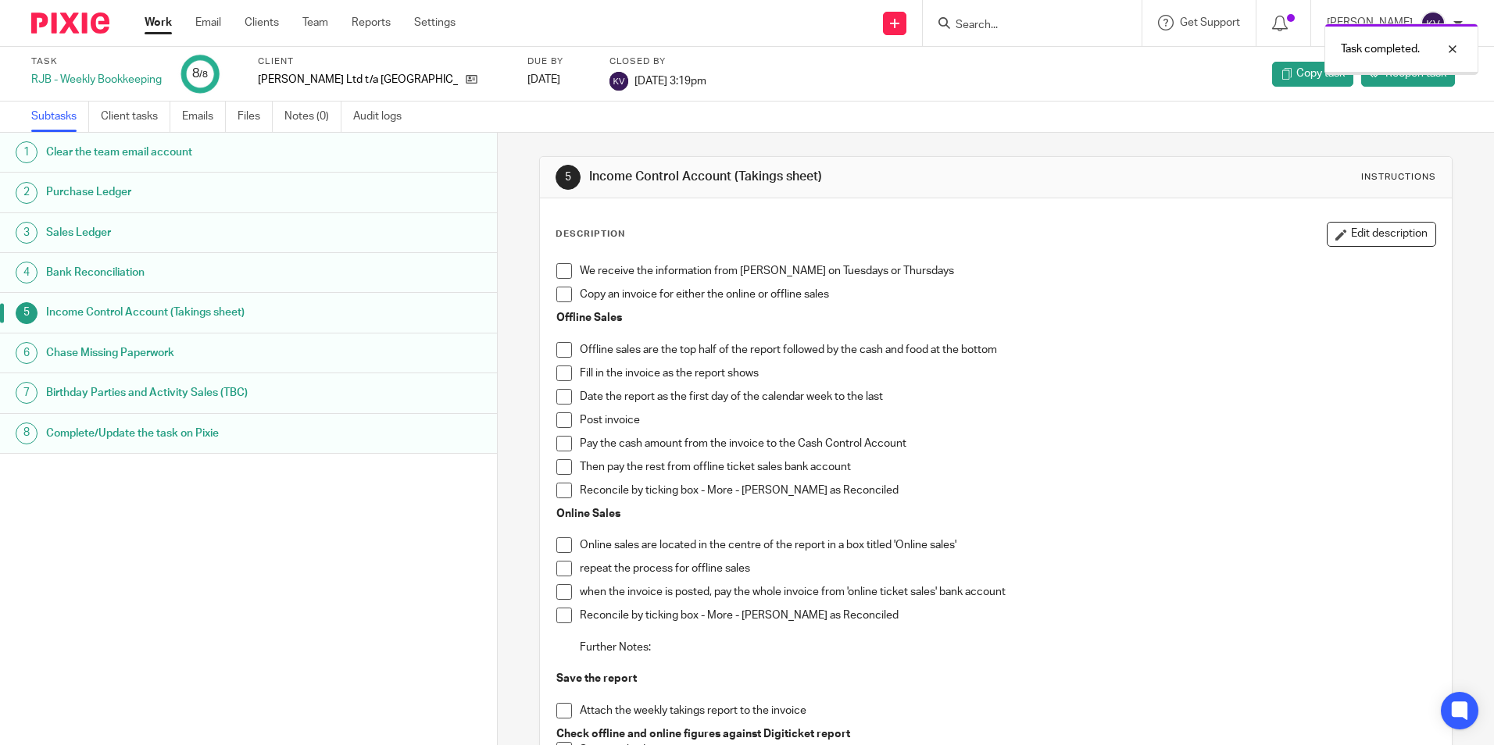
click at [155, 22] on link "Work" at bounding box center [158, 23] width 27 height 16
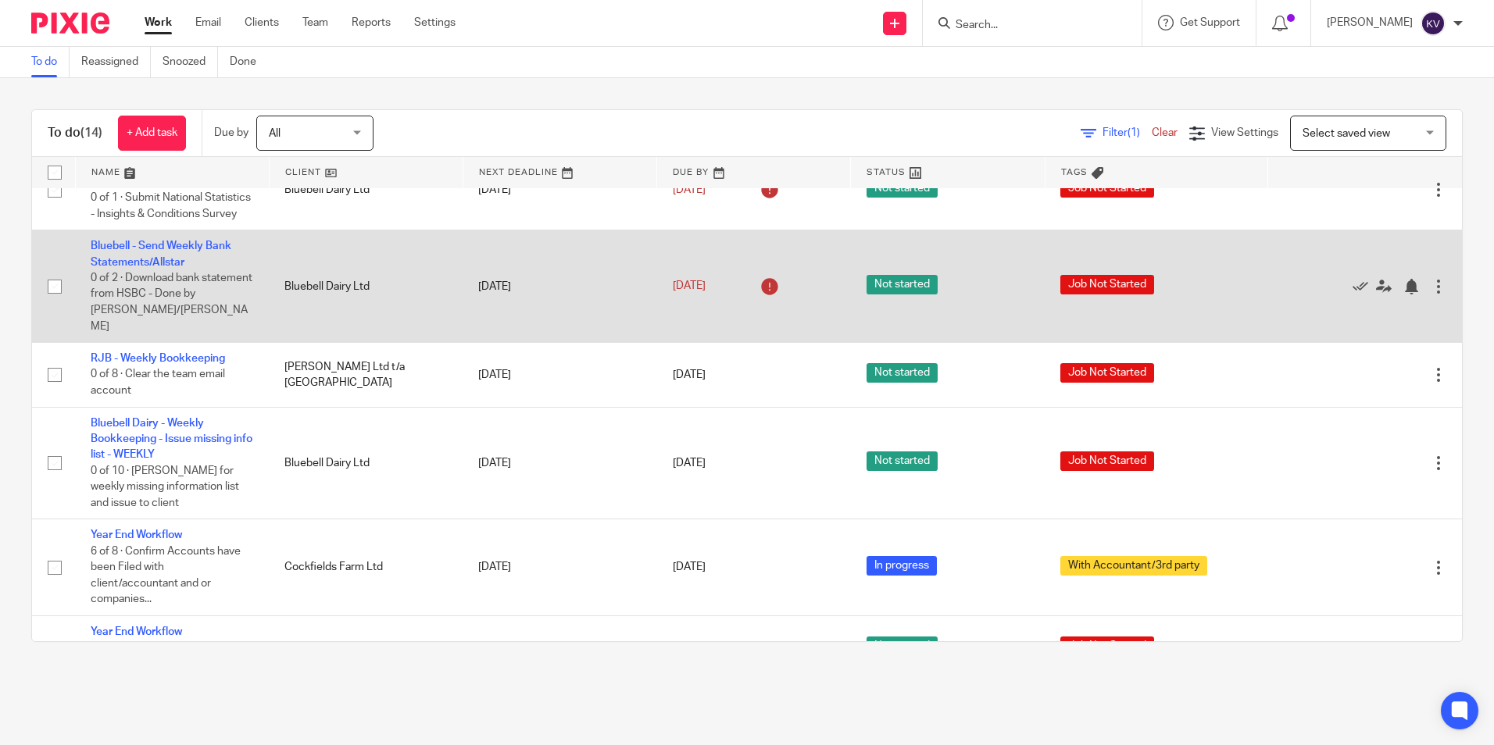
scroll to position [625, 0]
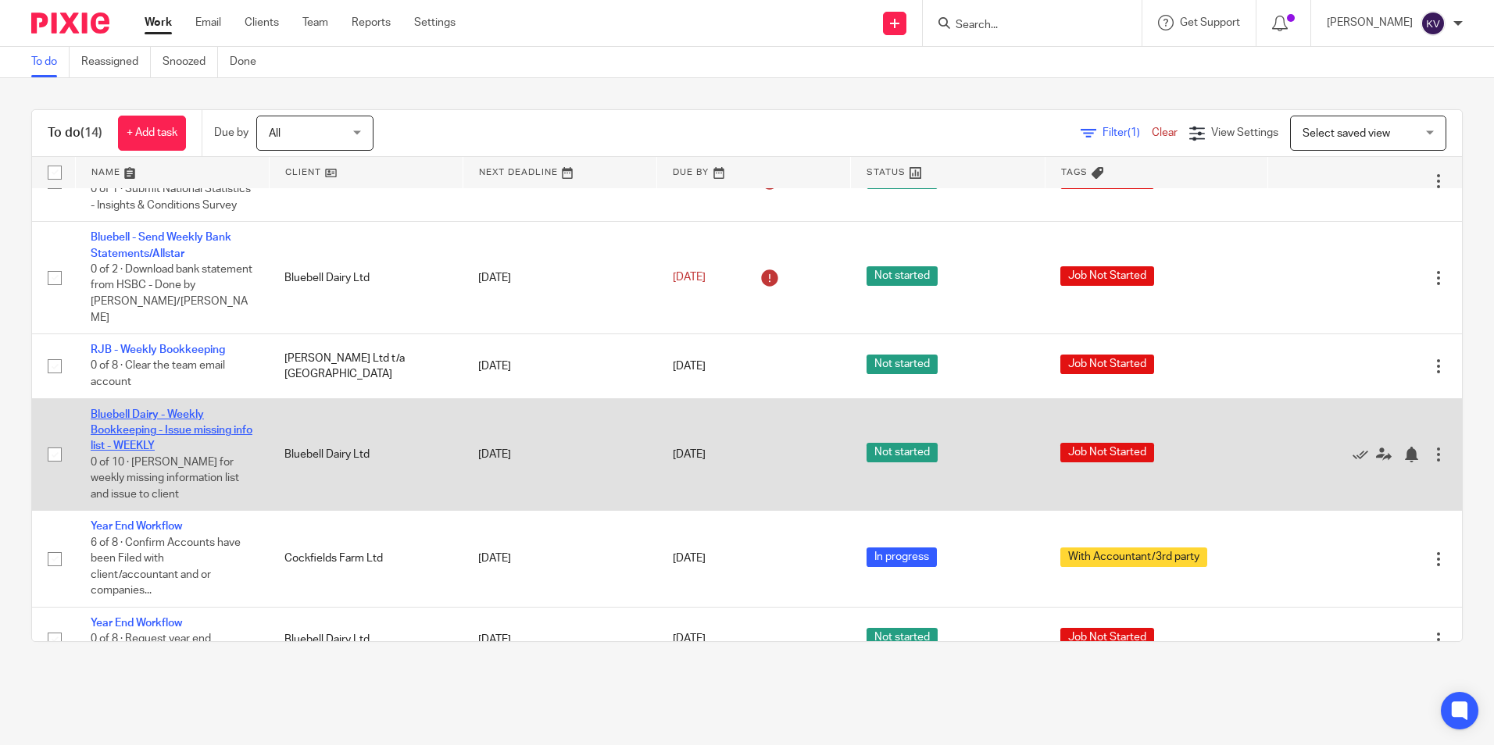
click at [153, 435] on link "Bluebell Dairy - Weekly Bookkeeping - Issue missing info list - WEEKLY" at bounding box center [172, 430] width 162 height 43
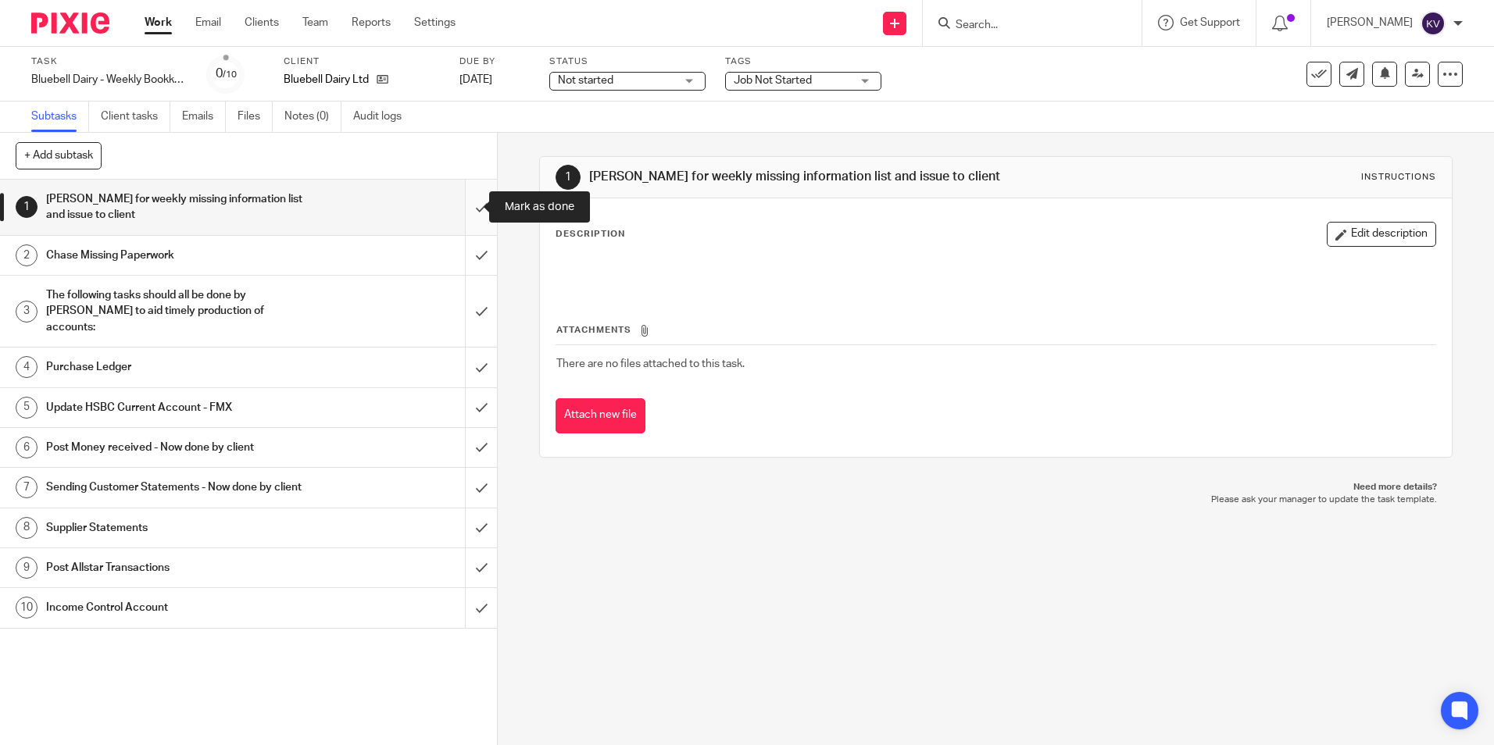
click at [469, 204] on input "submit" at bounding box center [248, 207] width 497 height 55
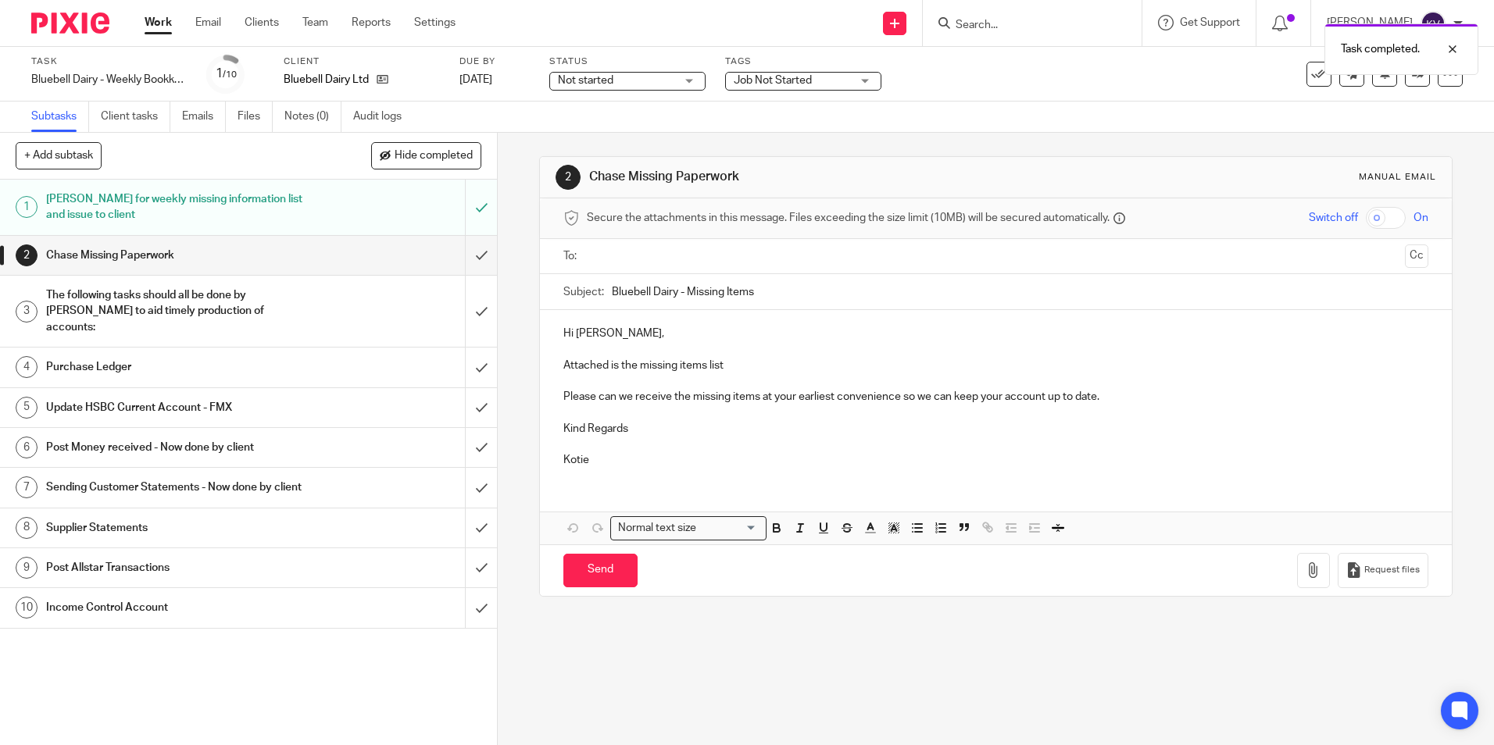
click at [610, 80] on span "Not started" at bounding box center [585, 80] width 55 height 11
click at [605, 133] on span "In progress" at bounding box center [587, 137] width 55 height 11
click at [762, 84] on span "Job Not Started" at bounding box center [773, 80] width 78 height 11
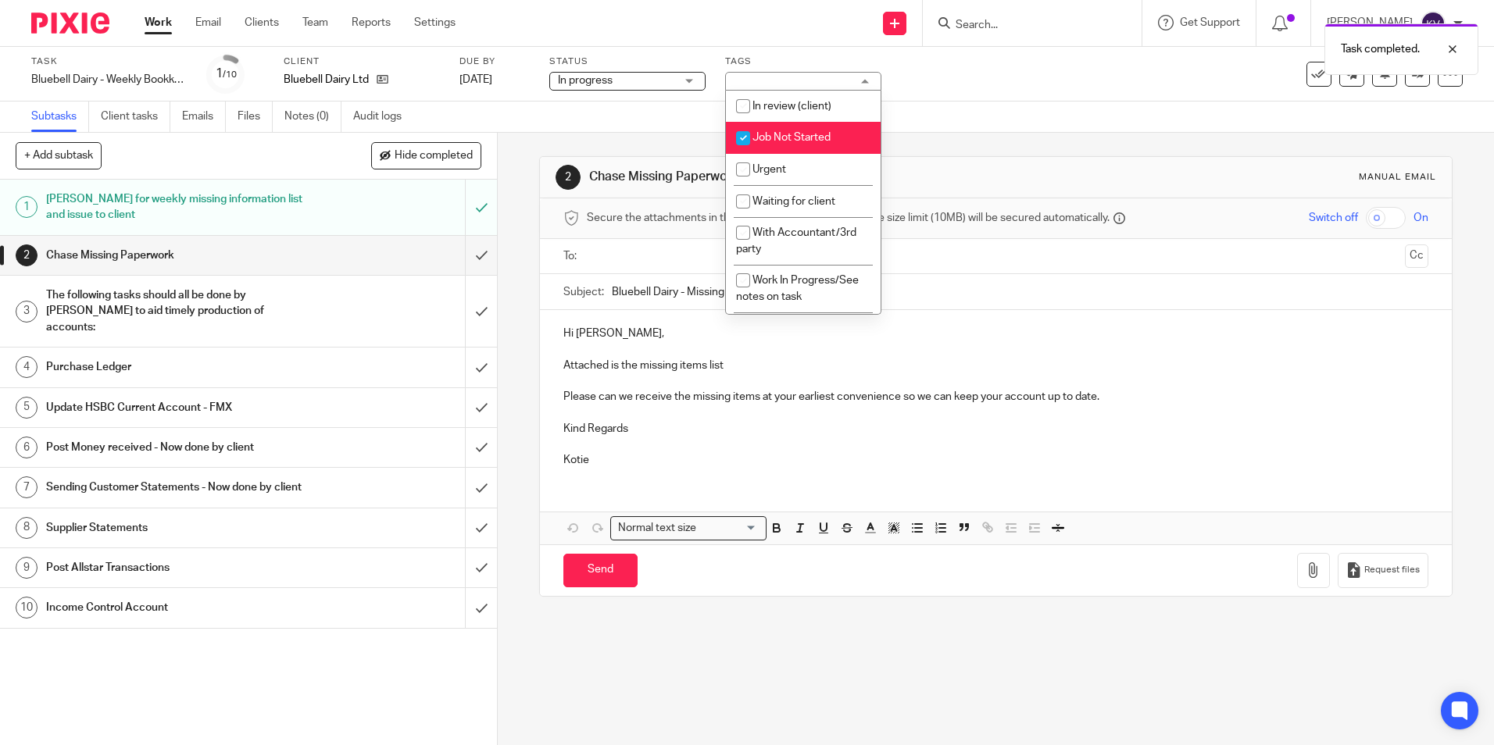
click at [737, 133] on input "checkbox" at bounding box center [743, 138] width 30 height 30
checkbox input "false"
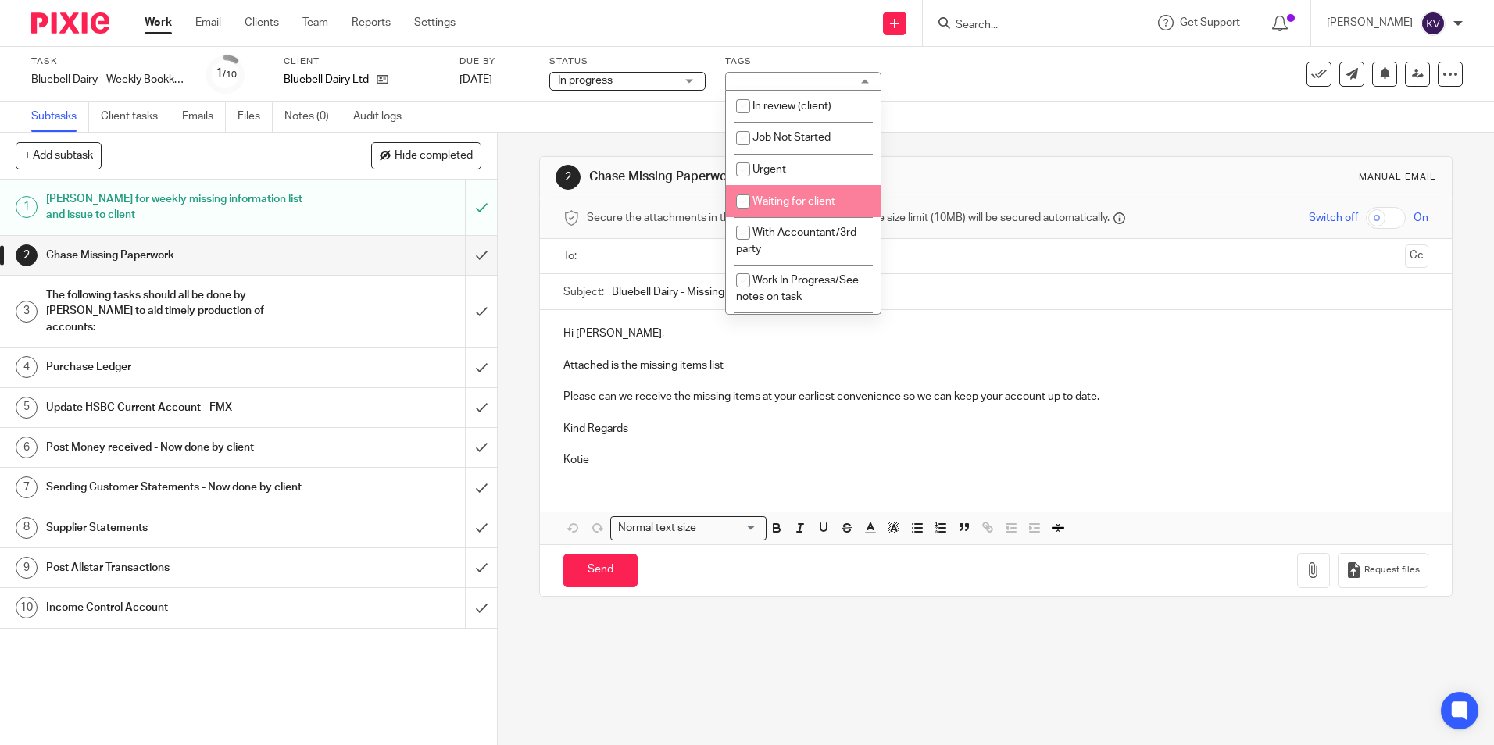
scroll to position [270, 0]
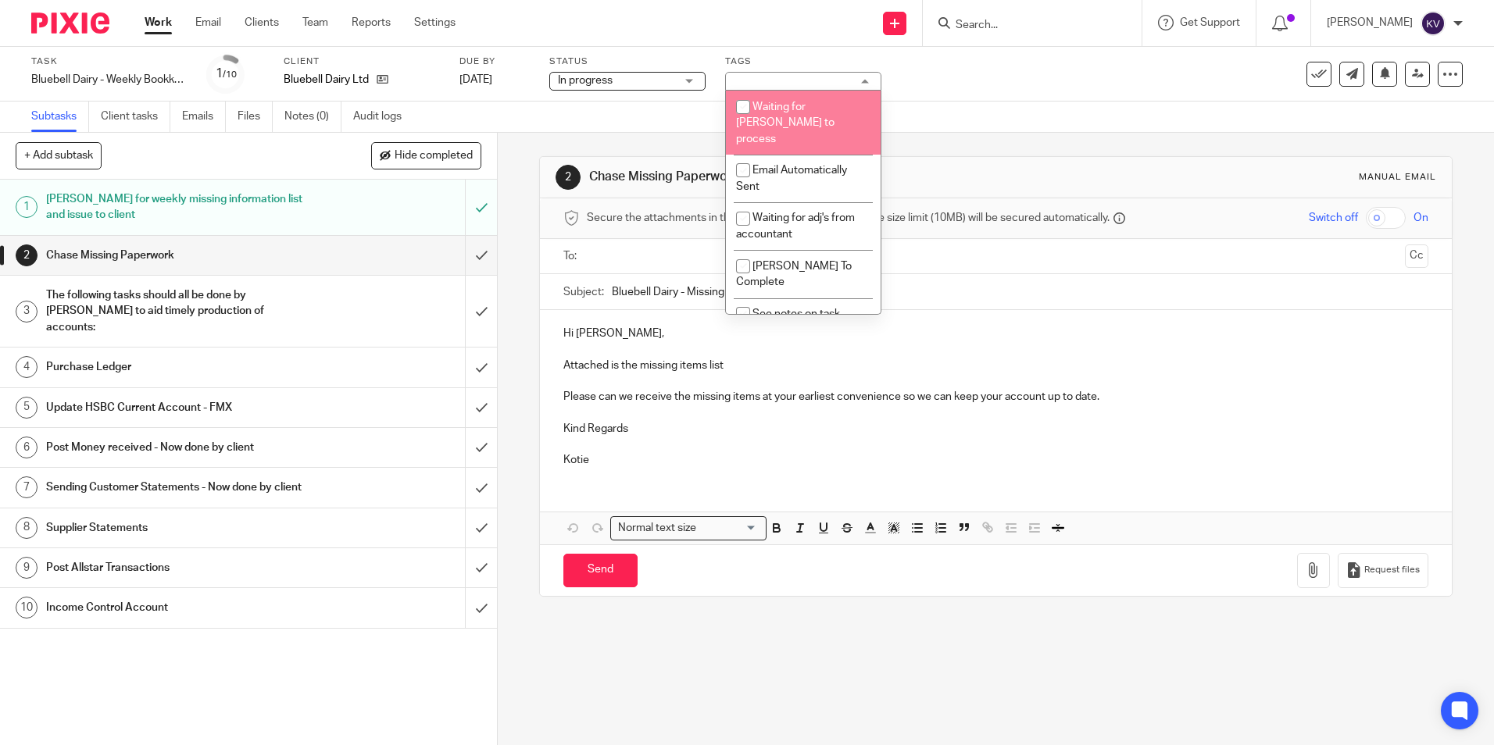
click at [747, 122] on input "checkbox" at bounding box center [743, 107] width 30 height 30
checkbox input "true"
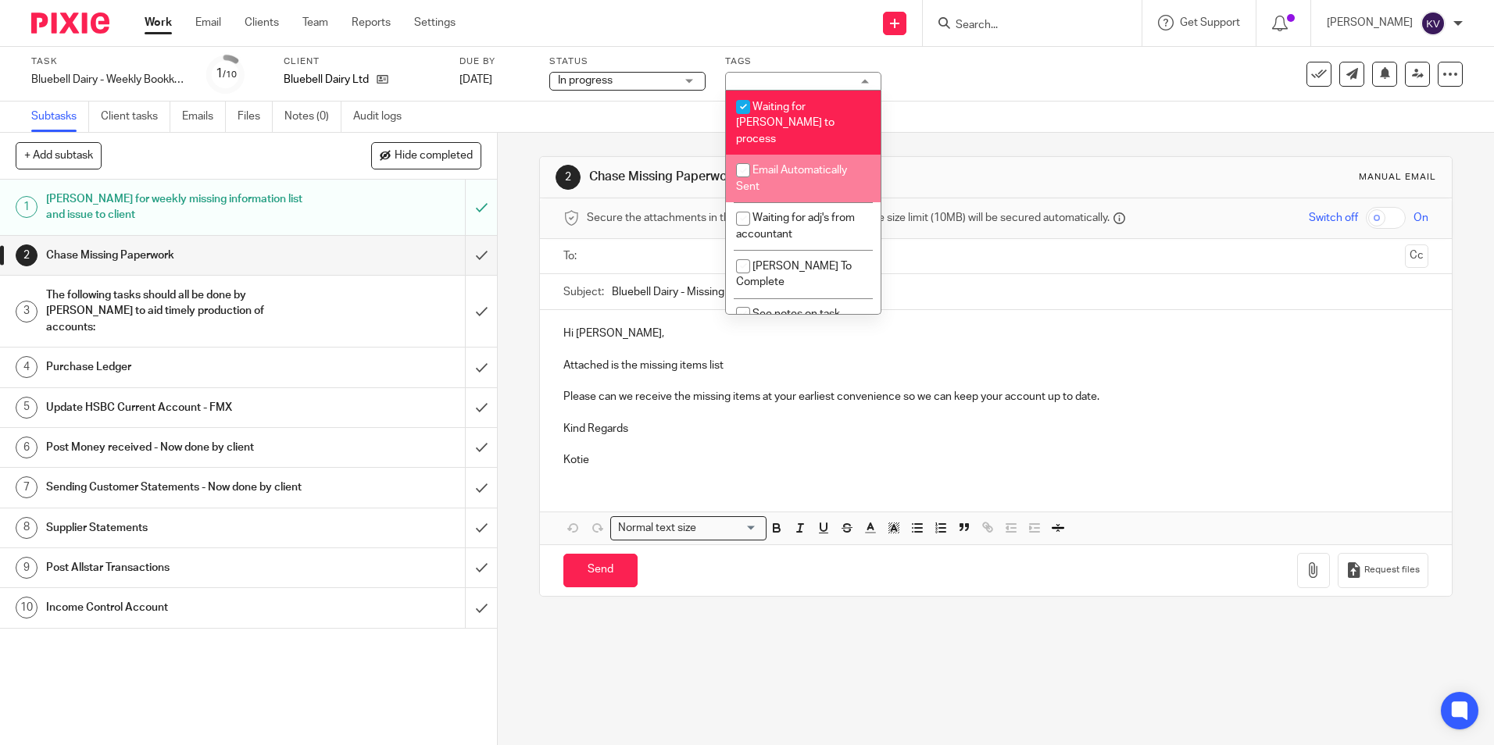
click at [155, 23] on link "Work" at bounding box center [158, 23] width 27 height 16
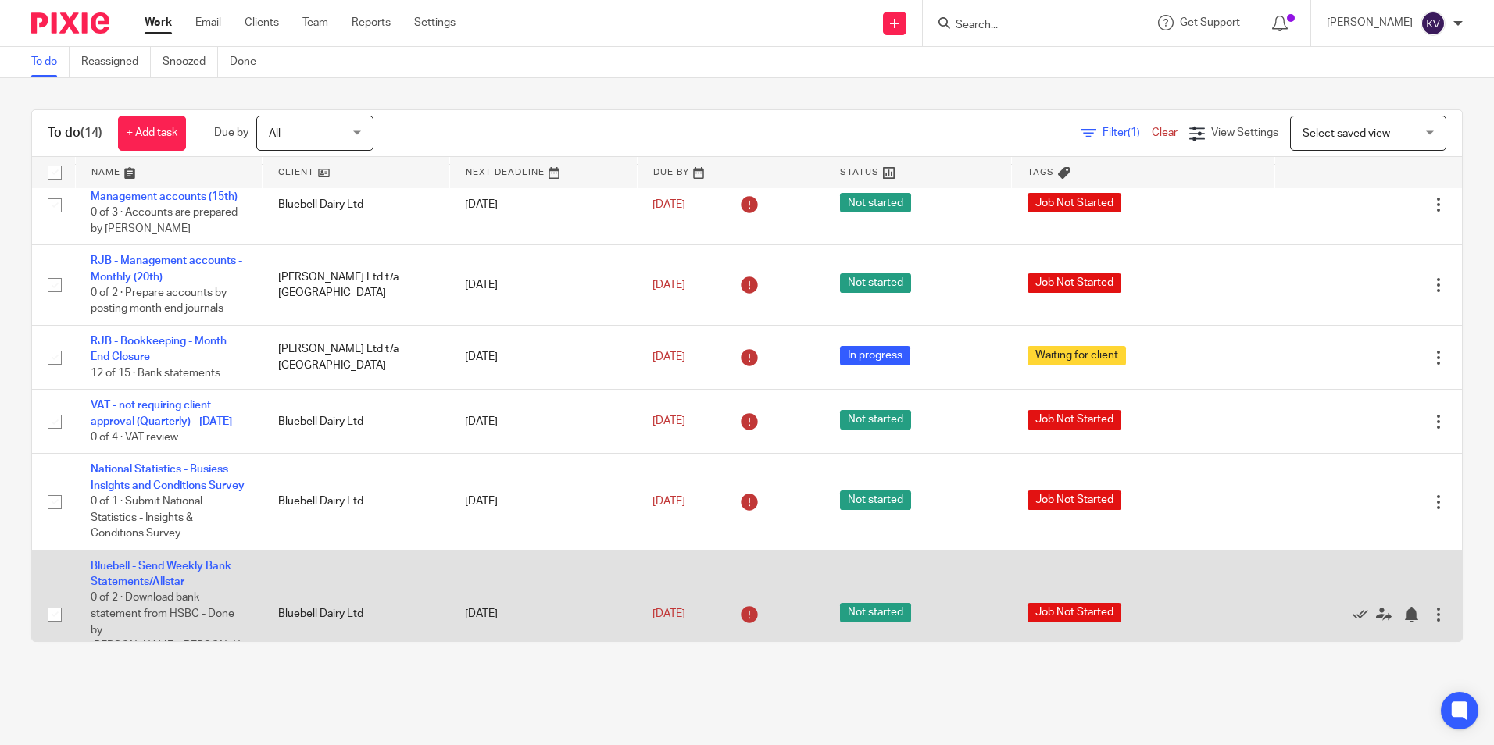
scroll to position [625, 0]
